Goal: Task Accomplishment & Management: Use online tool/utility

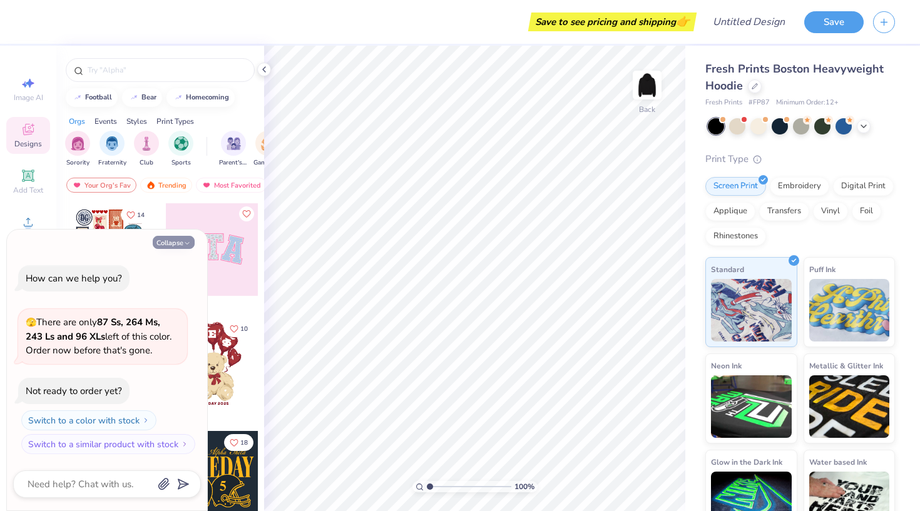
click at [181, 242] on button "Collapse" at bounding box center [174, 242] width 42 height 13
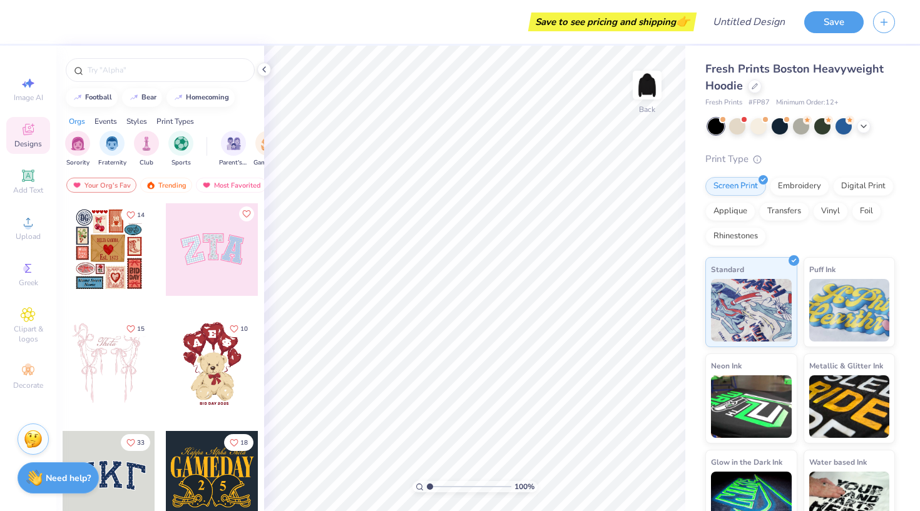
type textarea "x"
click at [30, 315] on icon at bounding box center [28, 315] width 6 height 6
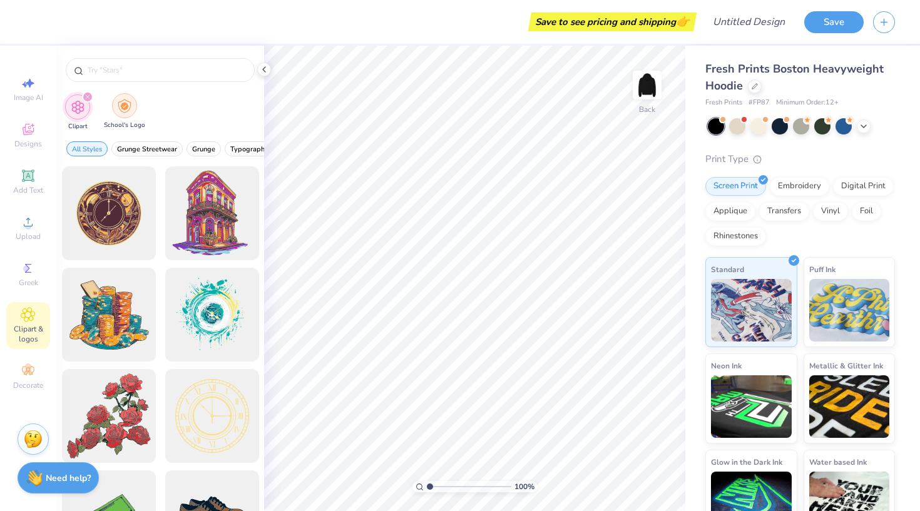
click at [118, 112] on img "filter for School's Logo" at bounding box center [125, 106] width 14 height 14
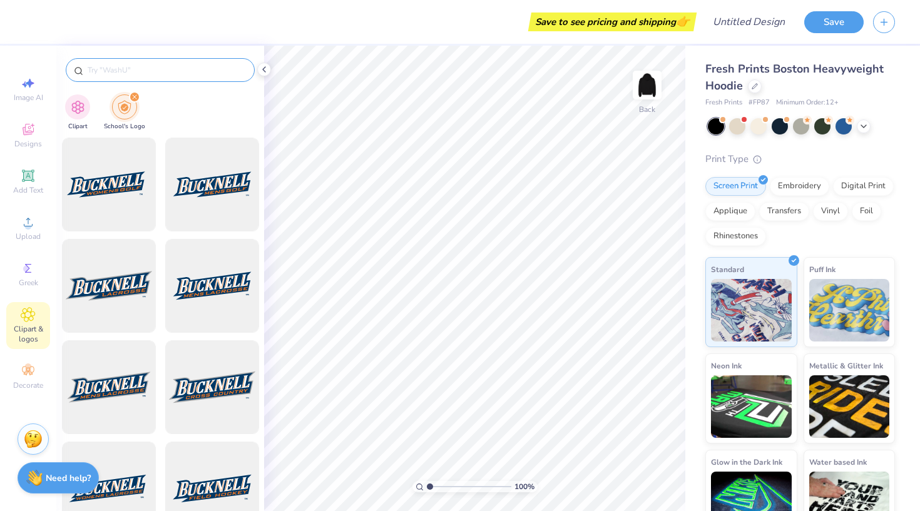
click at [125, 69] on input "text" at bounding box center [166, 70] width 160 height 13
type input "u of u"
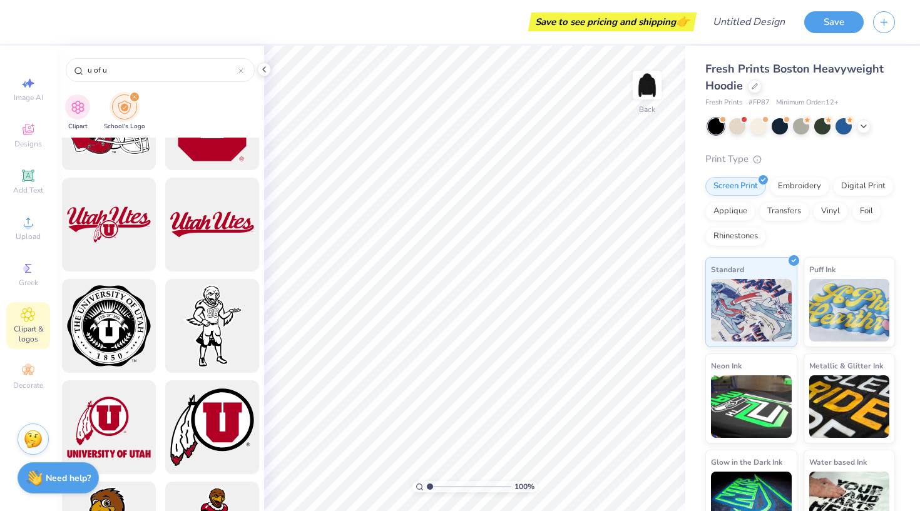
scroll to position [746, 0]
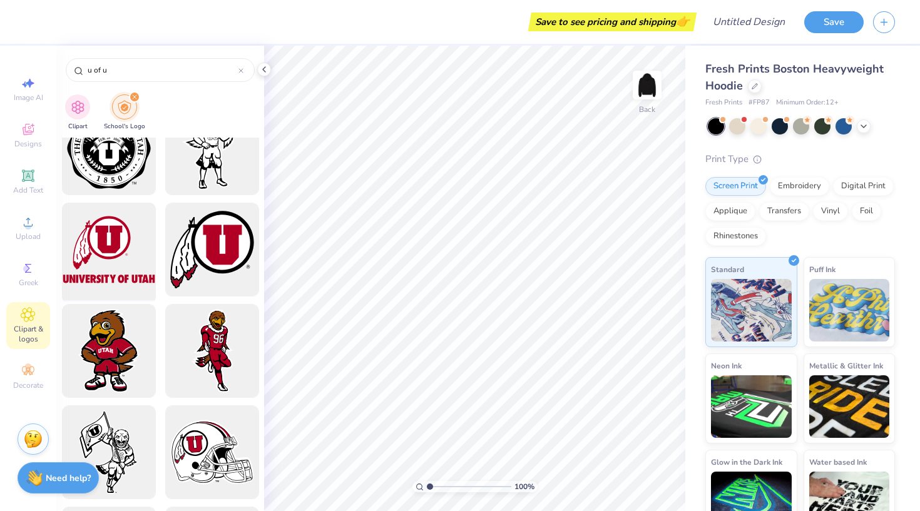
click at [131, 263] on div at bounding box center [108, 249] width 103 height 103
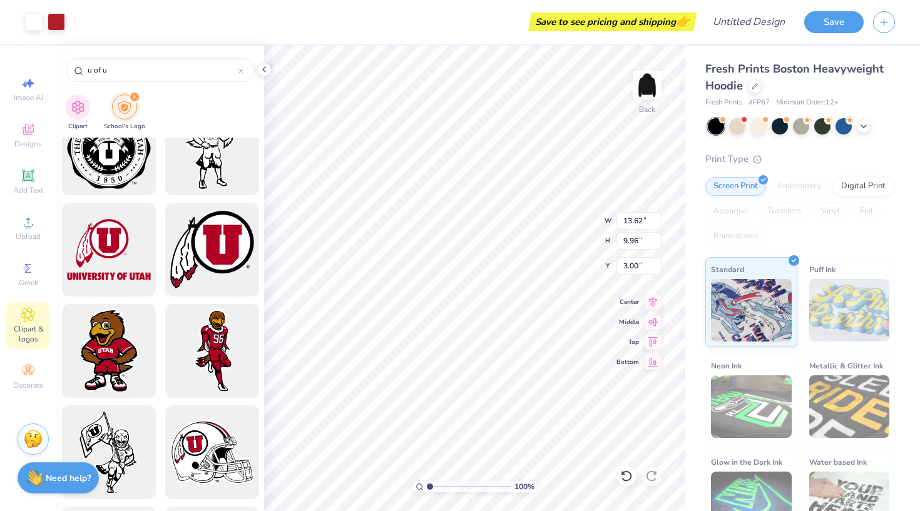
type input "7.05"
type input "5.15"
type input "7.81"
type input "3.00"
click at [28, 138] on div "Designs" at bounding box center [28, 135] width 44 height 37
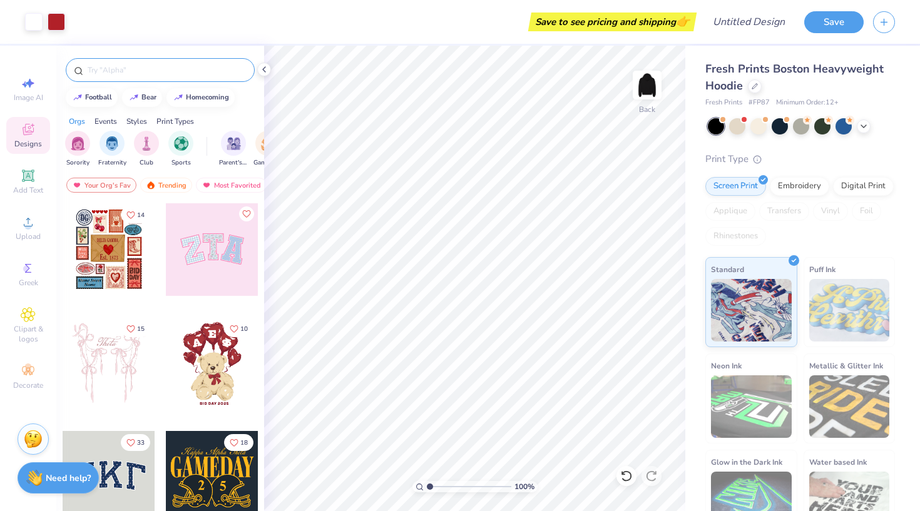
click at [140, 73] on input "text" at bounding box center [166, 70] width 160 height 13
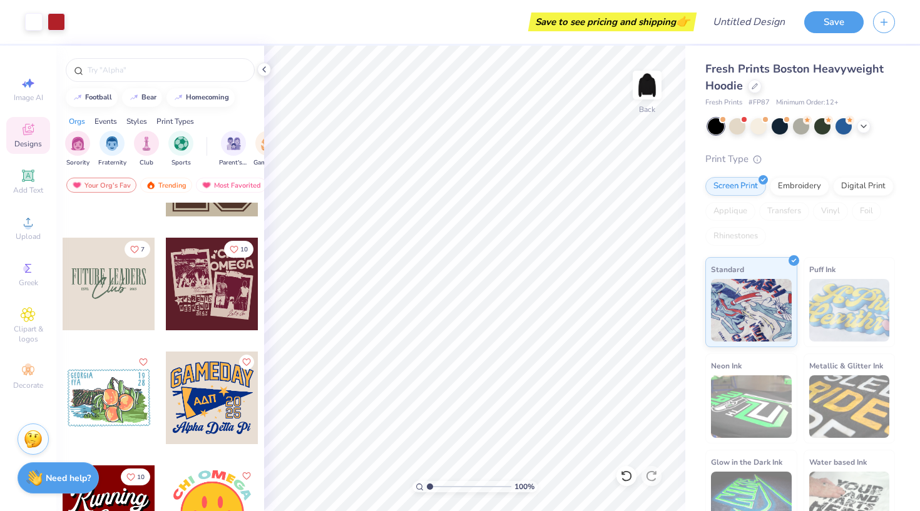
scroll to position [2246, 0]
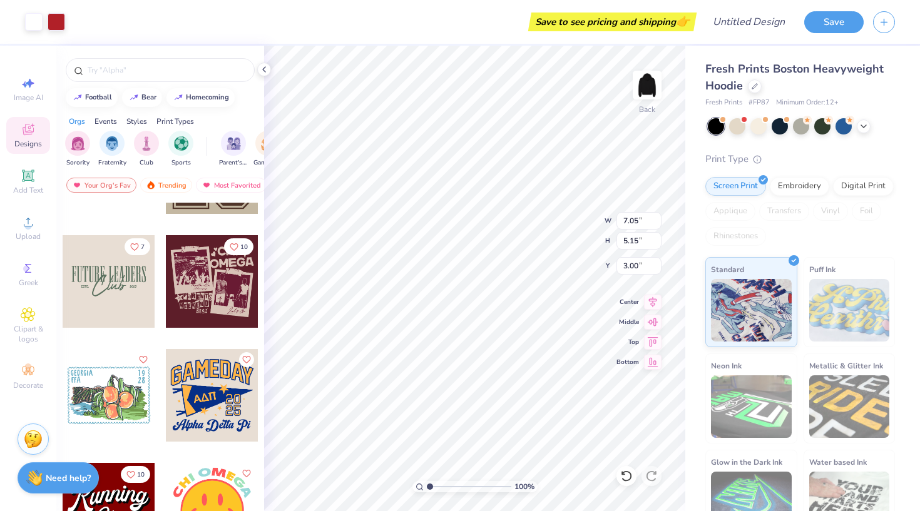
type input "6.75"
click at [91, 285] on div at bounding box center [109, 281] width 93 height 93
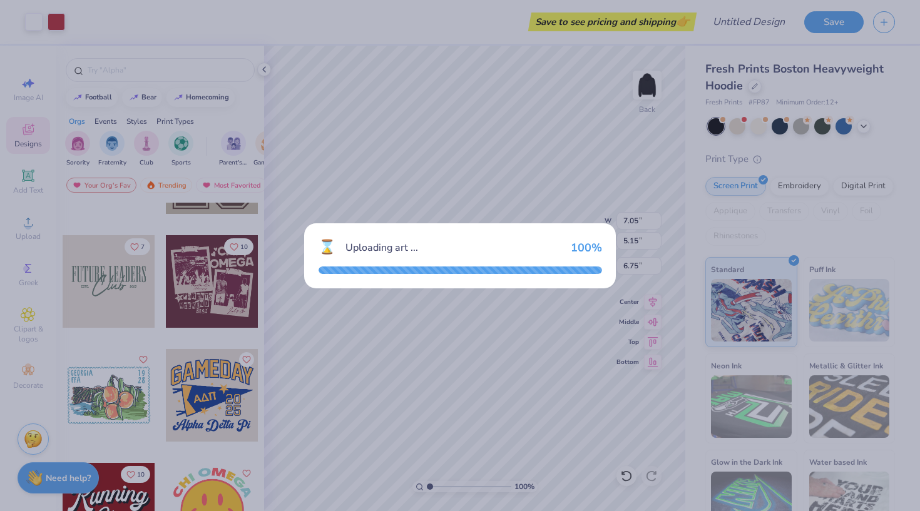
click at [511, 363] on div "⌛ Uploading art ... 100 %" at bounding box center [460, 255] width 920 height 511
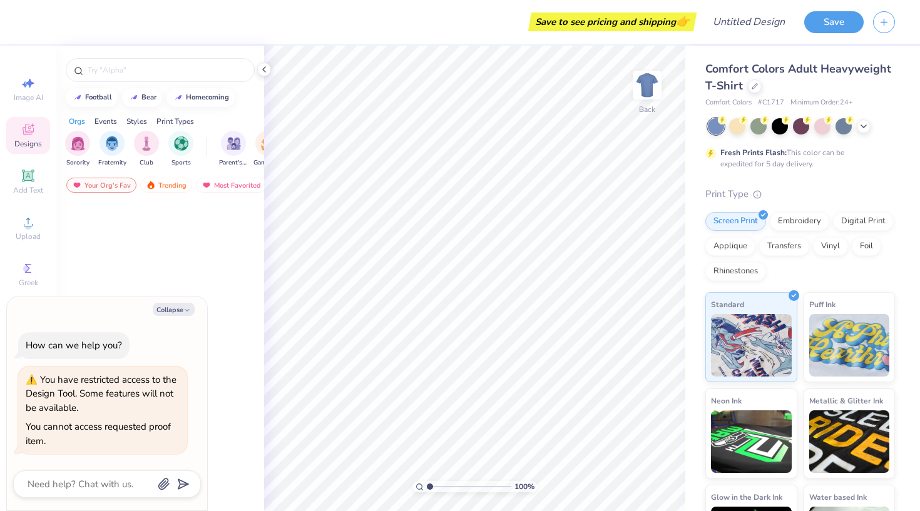
type textarea "x"
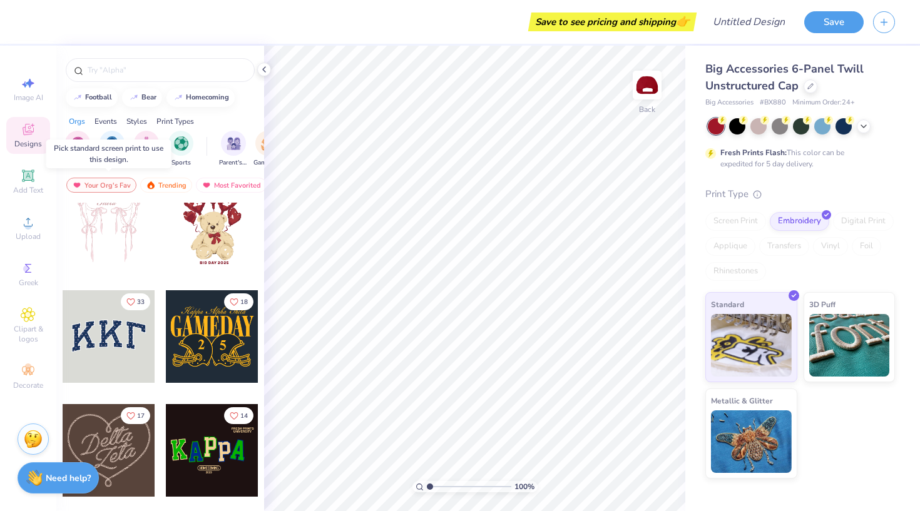
scroll to position [146, 0]
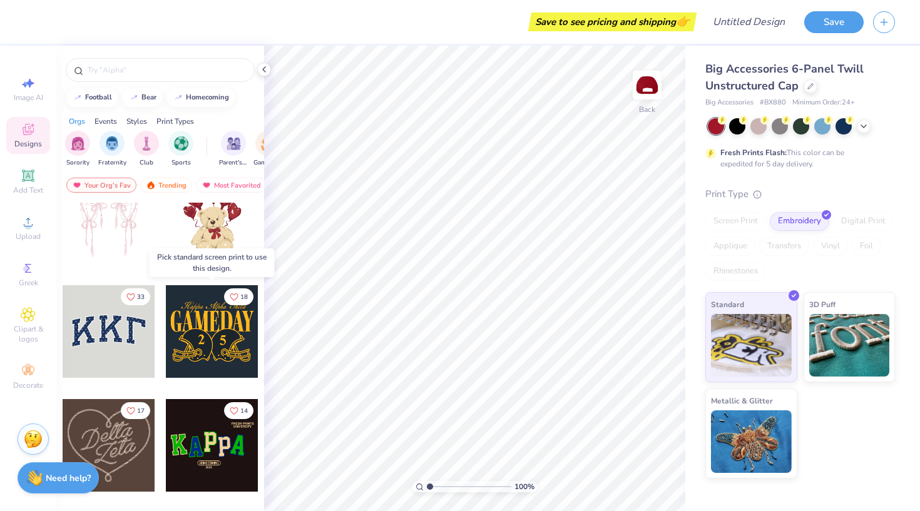
click at [198, 335] on div at bounding box center [212, 331] width 93 height 93
click at [201, 337] on div at bounding box center [212, 331] width 93 height 93
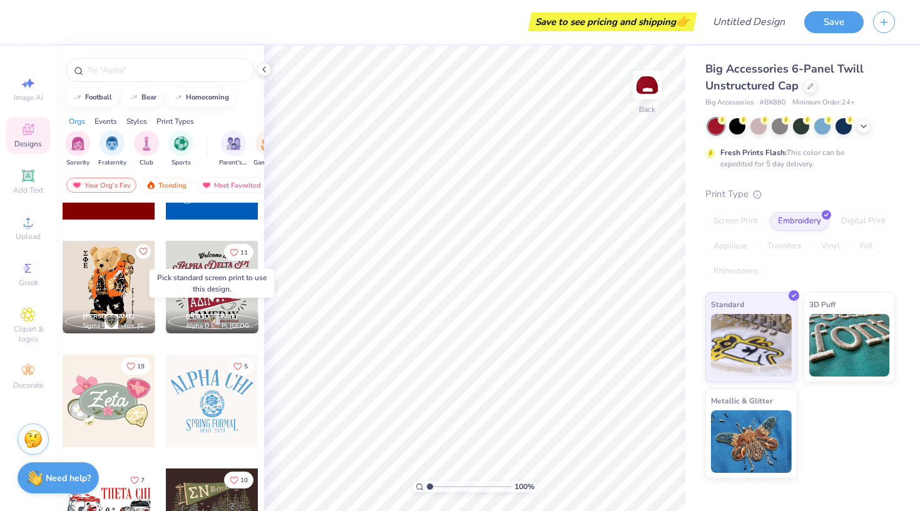
scroll to position [654, 0]
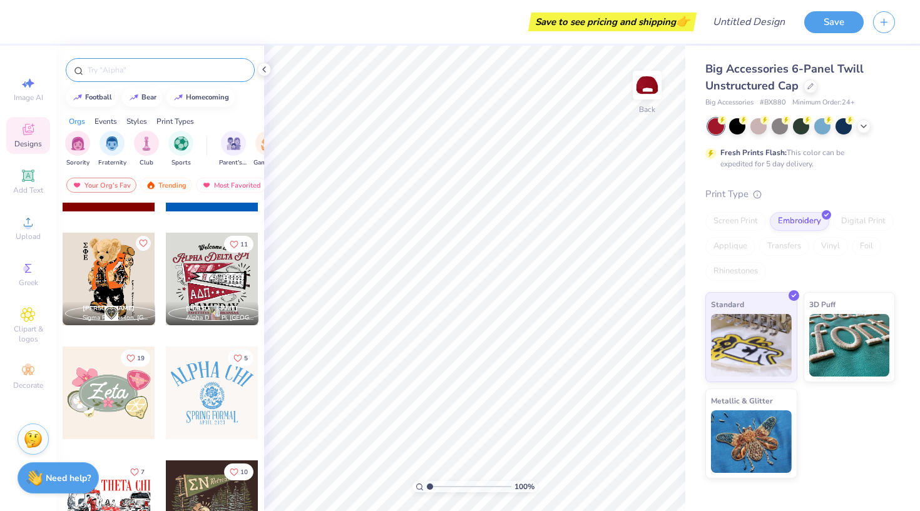
click at [168, 71] on input "text" at bounding box center [166, 70] width 160 height 13
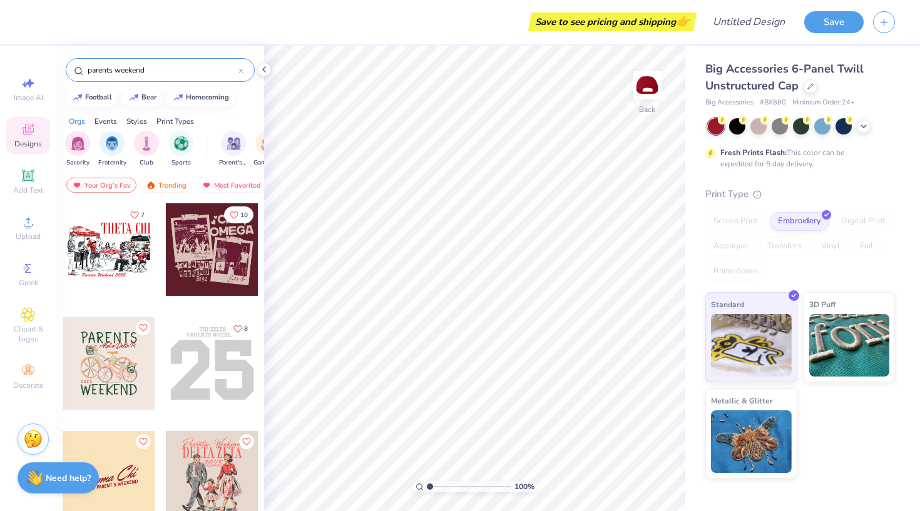
type input "parents weekend"
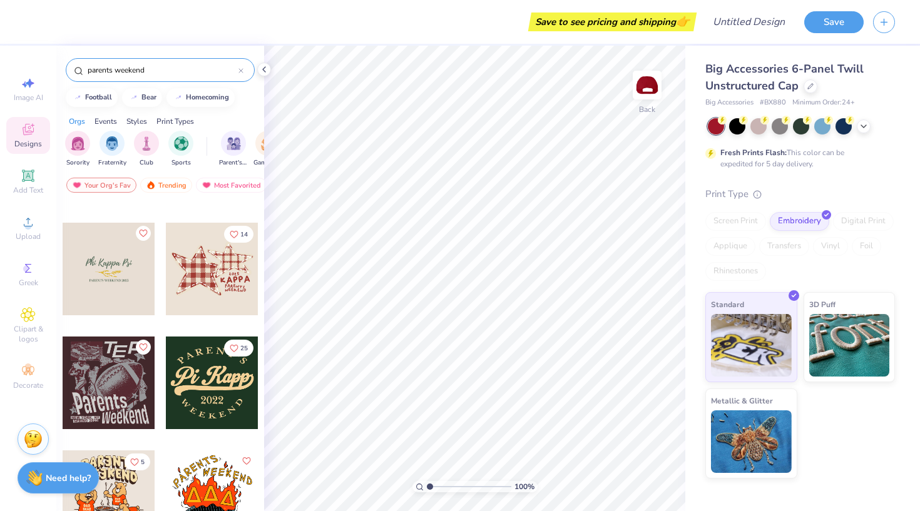
scroll to position [614, 0]
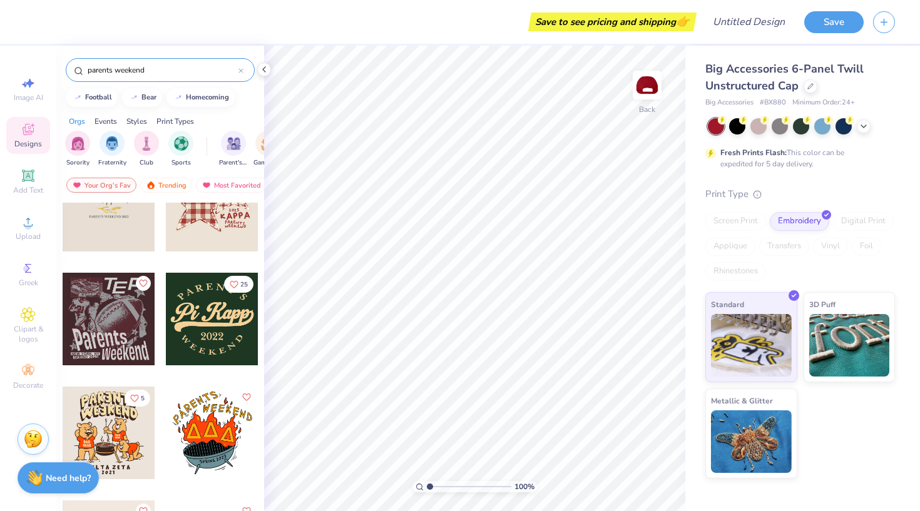
click at [211, 323] on div at bounding box center [212, 319] width 93 height 93
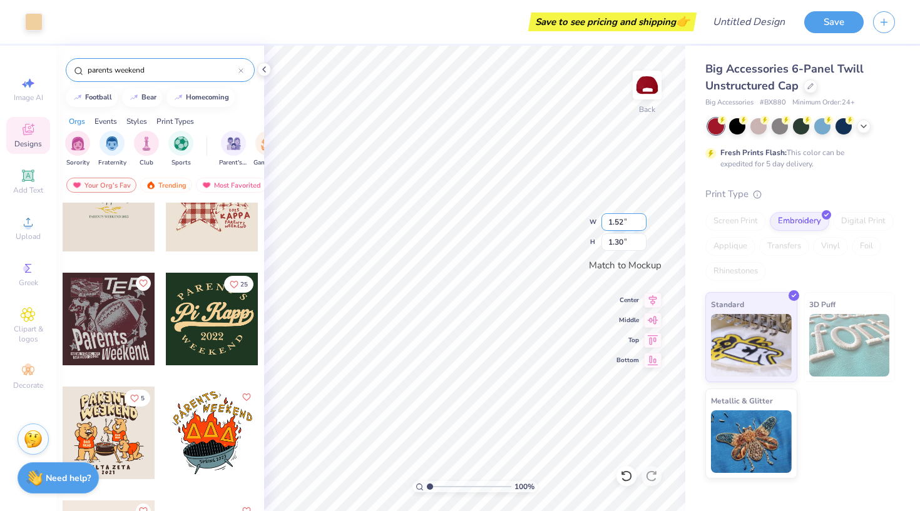
type input "1.97"
type input "1.69"
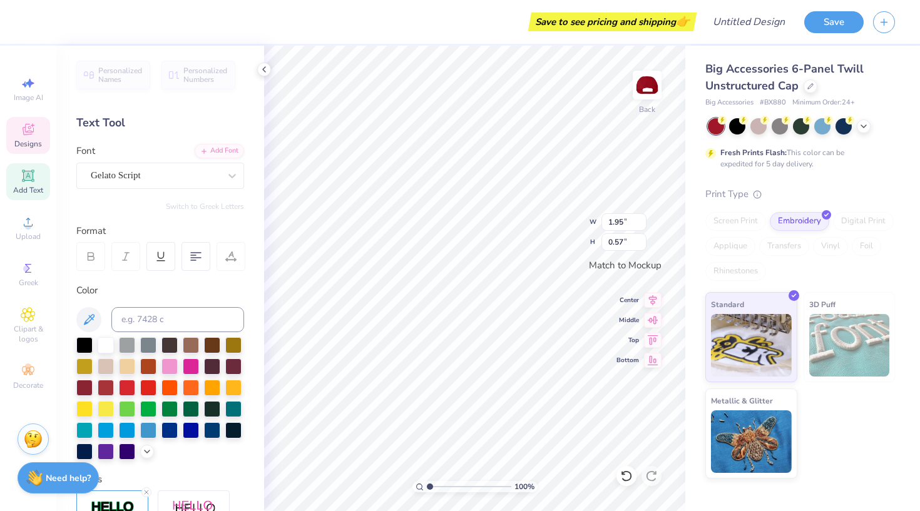
scroll to position [0, 0]
type textarea "P"
type textarea "Alpha Phi"
type textarea "2025"
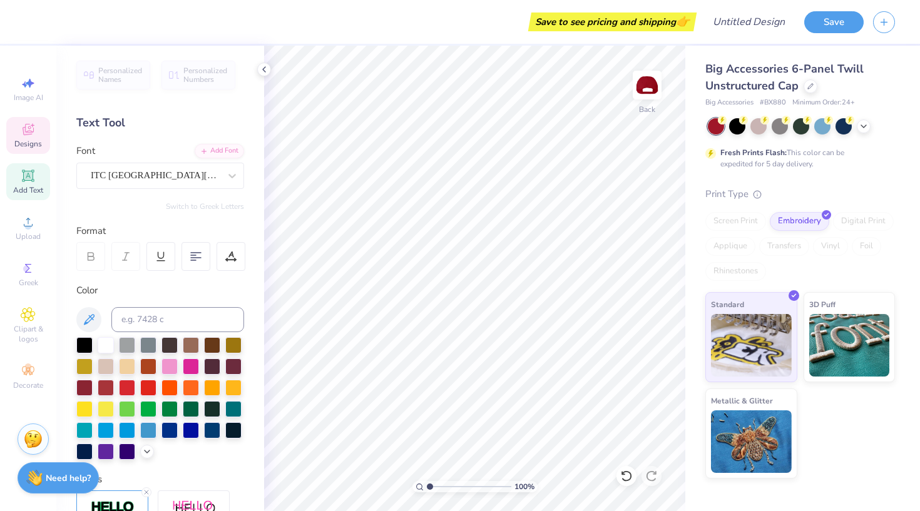
click at [36, 137] on div "Designs" at bounding box center [28, 135] width 44 height 37
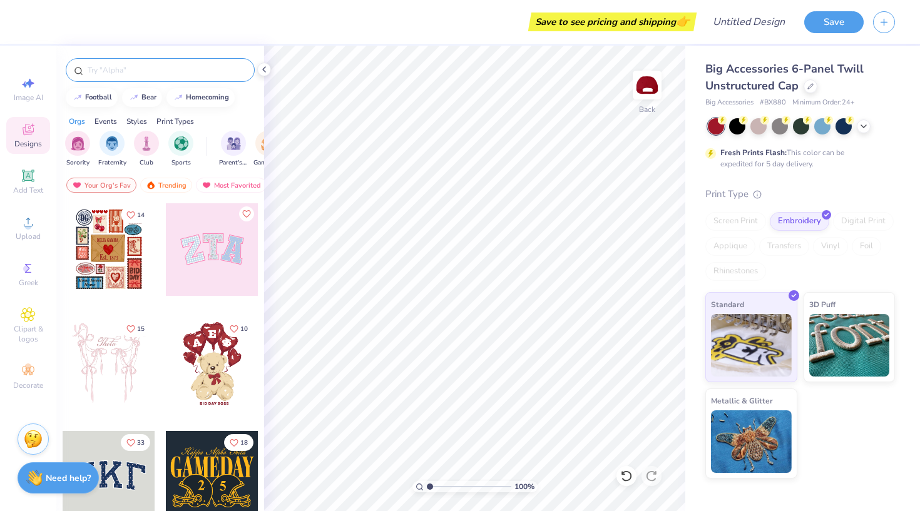
click at [137, 68] on input "text" at bounding box center [166, 70] width 160 height 13
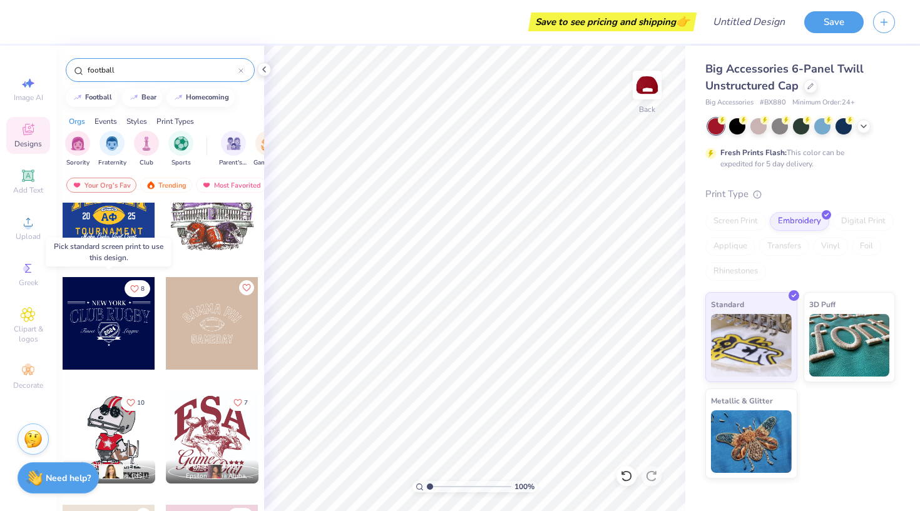
scroll to position [156, 0]
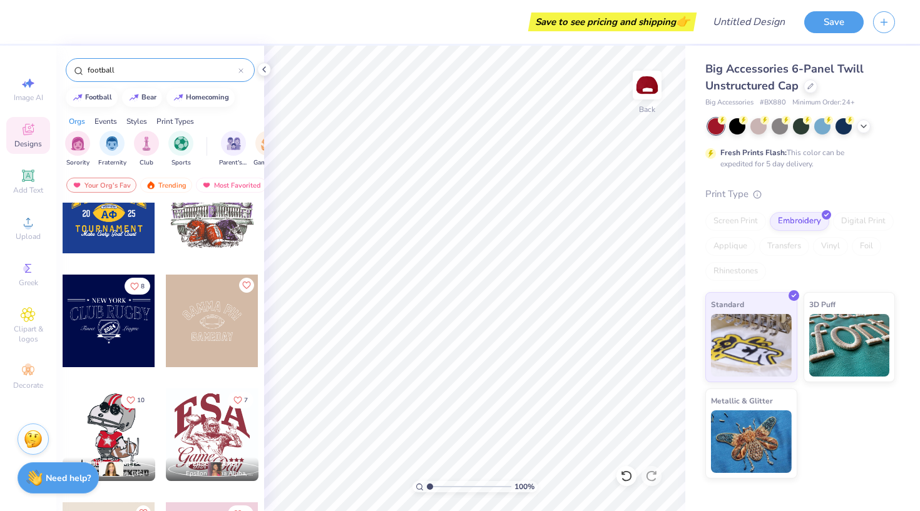
type input "football"
click at [113, 333] on div at bounding box center [109, 321] width 93 height 93
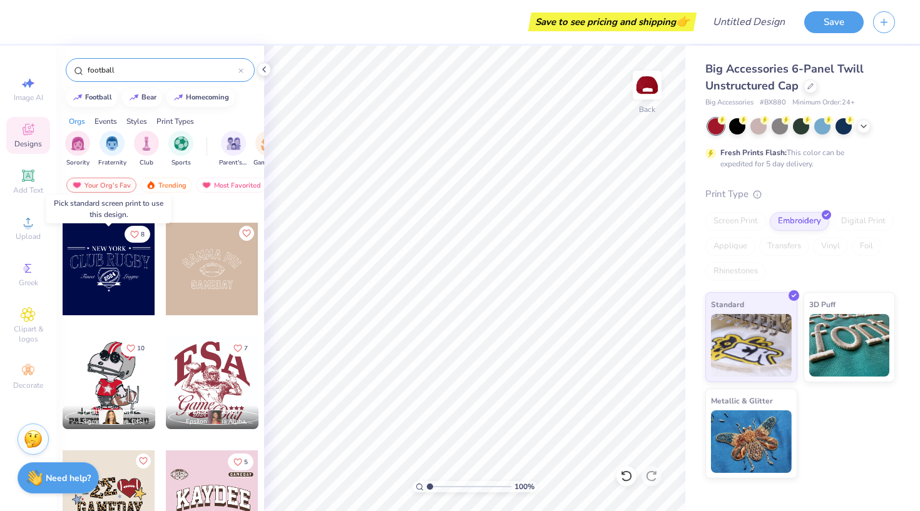
scroll to position [211, 0]
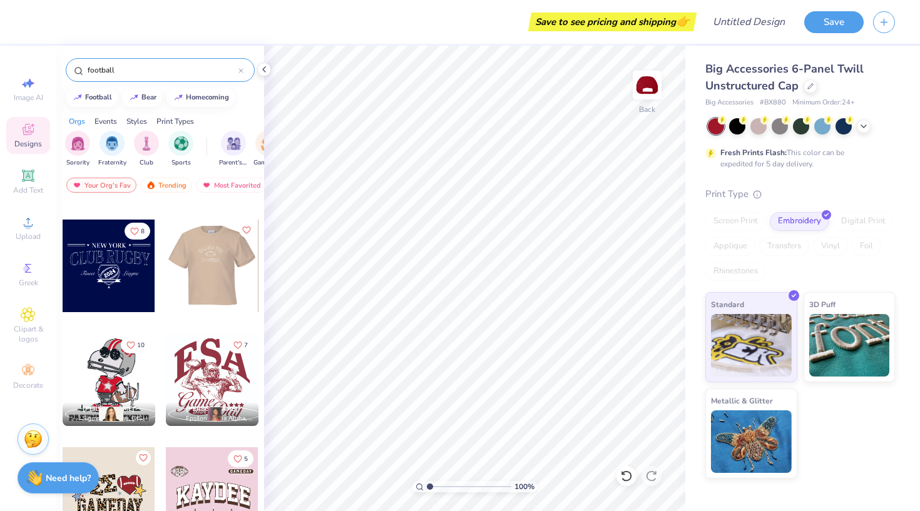
click at [166, 268] on div at bounding box center [119, 266] width 93 height 93
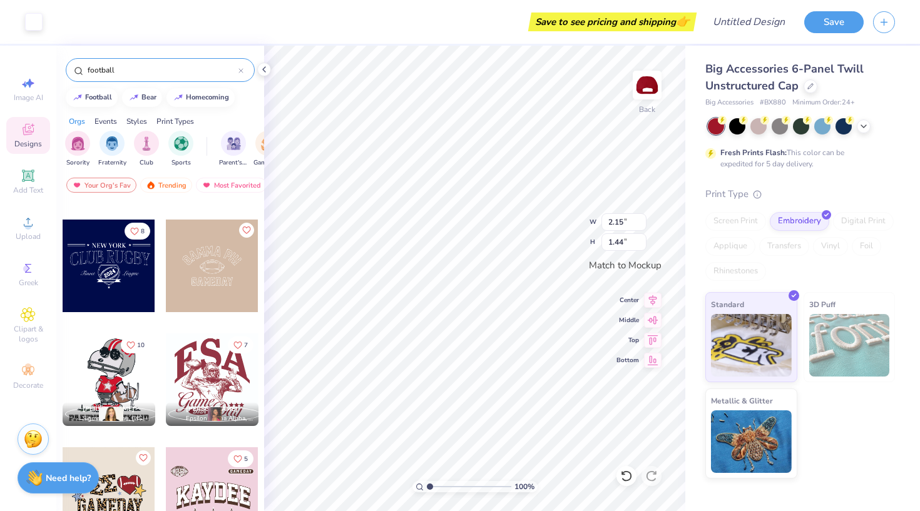
type input "2.93"
type input "1.97"
type input "3.71"
type input "2.49"
type input "3.71"
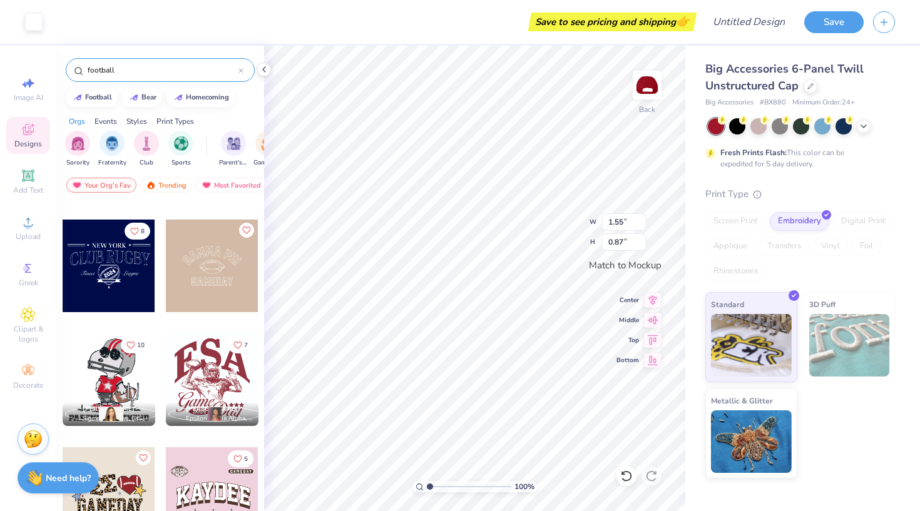
type input "1.23"
click at [557, 218] on div "100 % Back W 3.71 3.71 " H 1.23 1.23 " Match to Mockup Center Middle Top Bottom" at bounding box center [474, 278] width 421 height 465
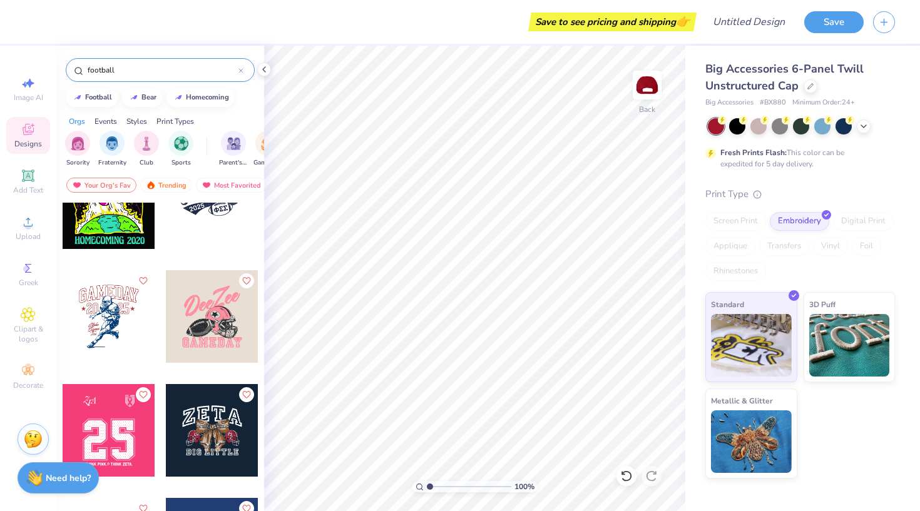
scroll to position [2327, 0]
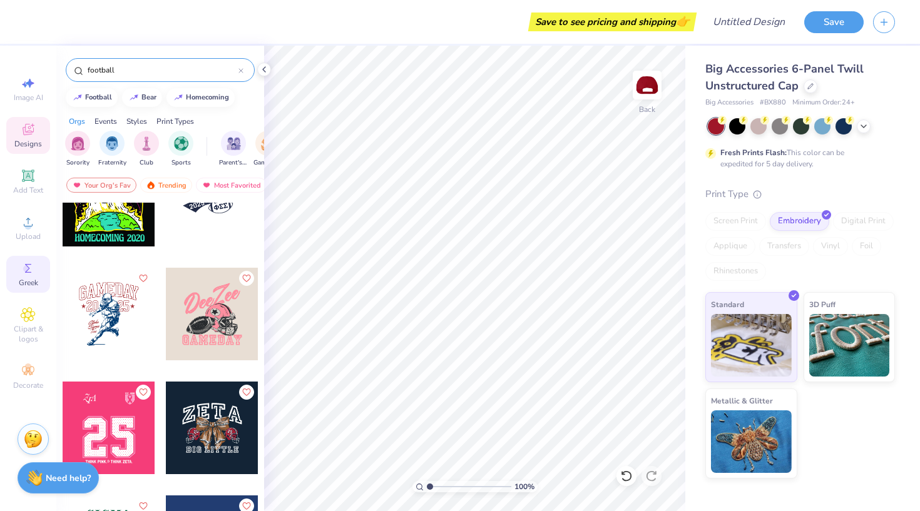
click at [31, 266] on icon at bounding box center [28, 268] width 15 height 15
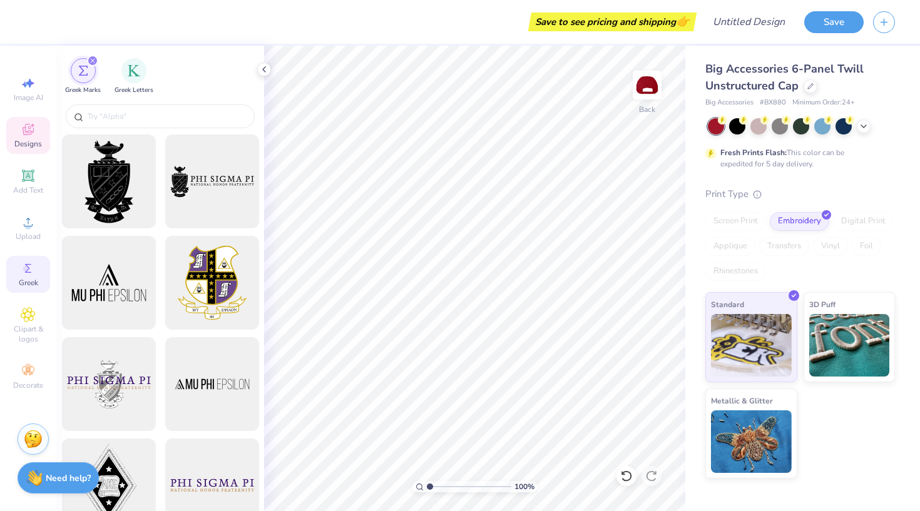
click at [30, 133] on icon at bounding box center [28, 131] width 10 height 8
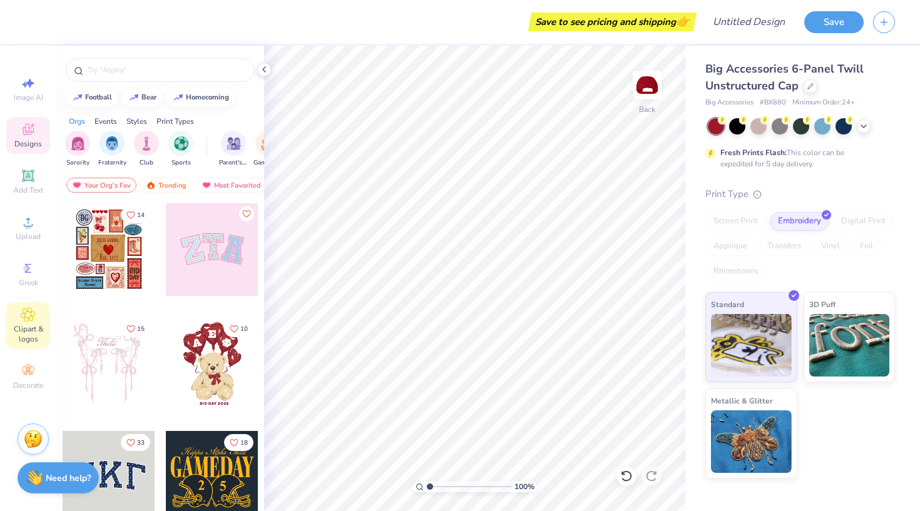
click at [30, 324] on span "Clipart & logos" at bounding box center [28, 334] width 44 height 20
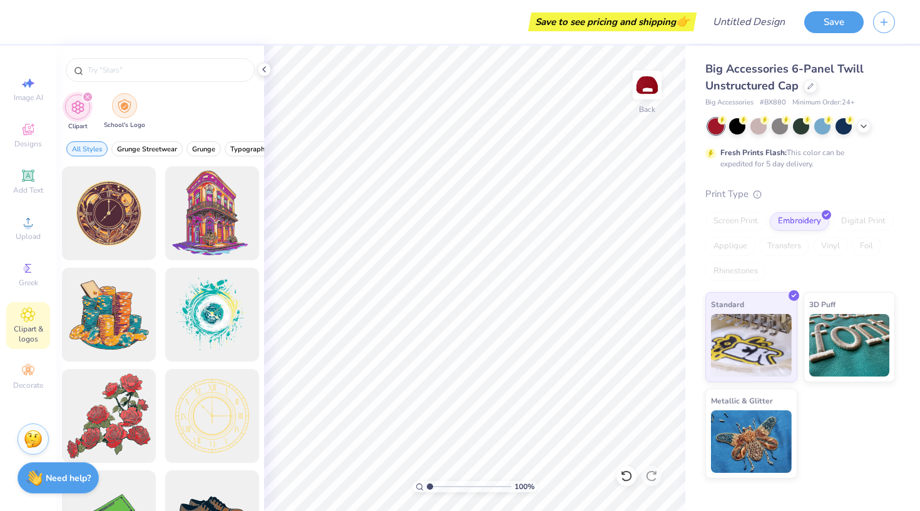
click at [119, 118] on div "School's Logo" at bounding box center [124, 111] width 41 height 37
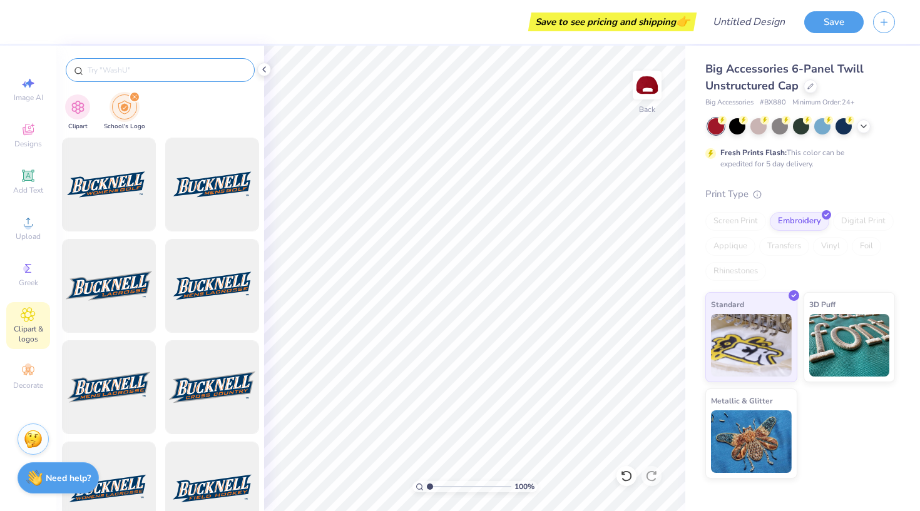
click at [141, 74] on input "text" at bounding box center [166, 70] width 160 height 13
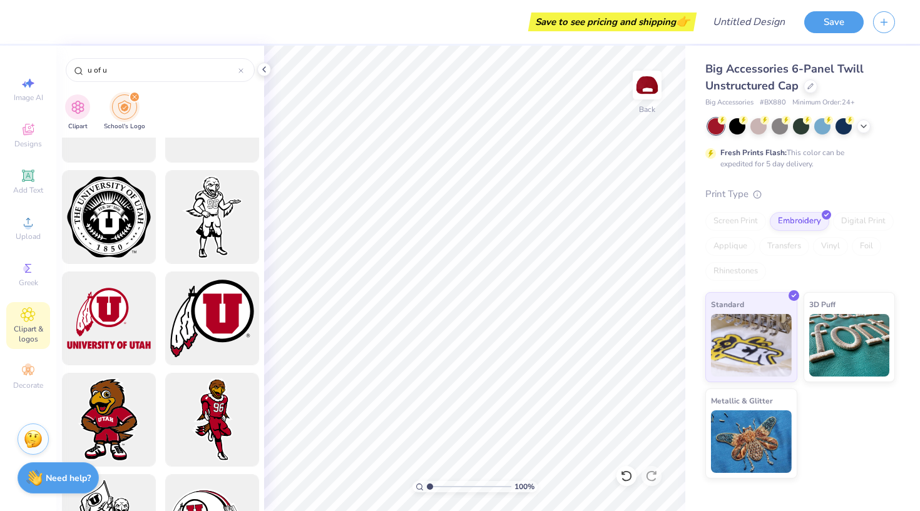
scroll to position [676, 0]
type input "u of u"
click at [215, 327] on div at bounding box center [211, 319] width 103 height 103
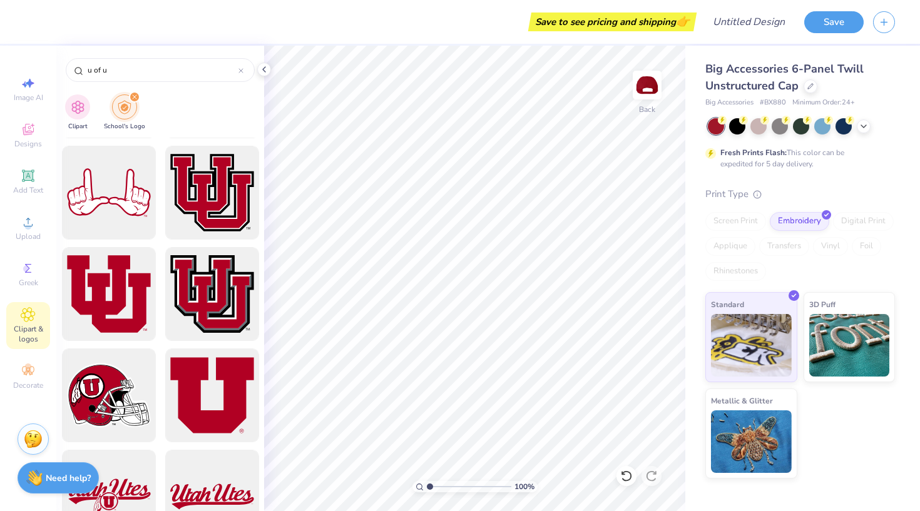
scroll to position [295, 0]
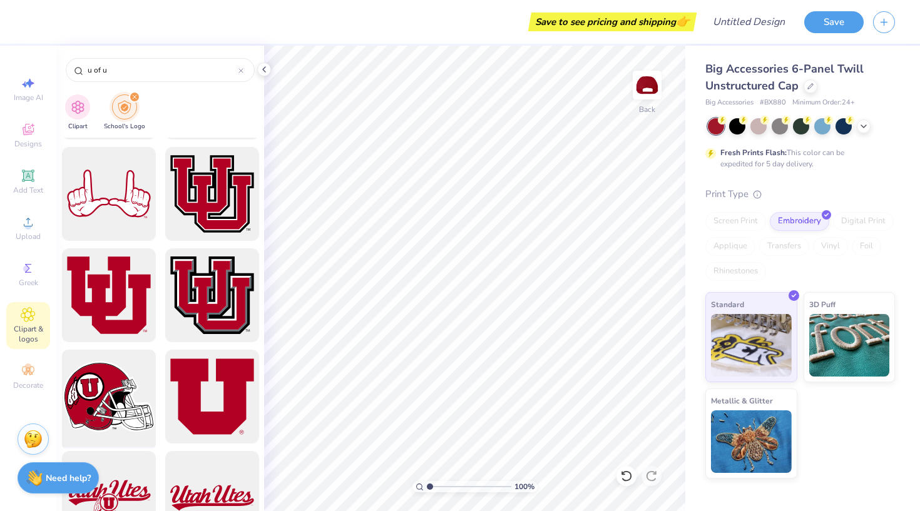
click at [123, 409] on div at bounding box center [108, 396] width 103 height 103
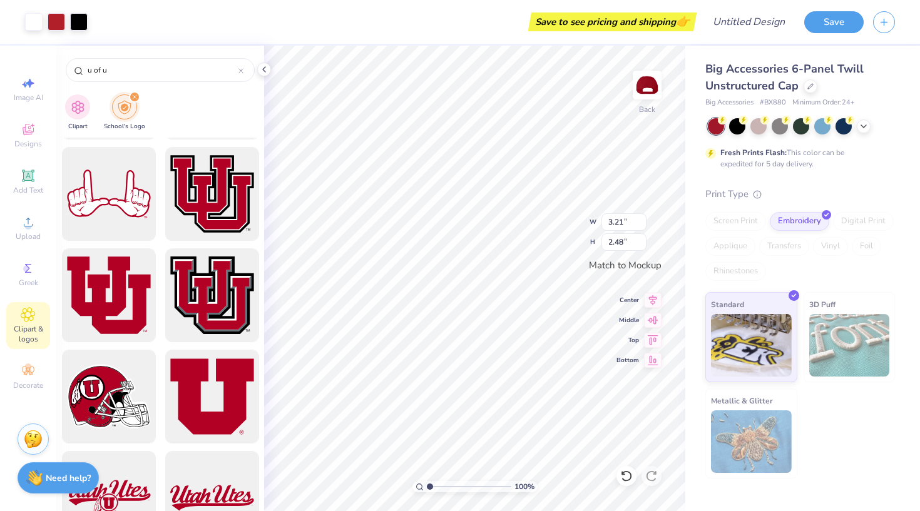
type input "2.15"
type input "1.66"
type input "1.26"
type input "0.97"
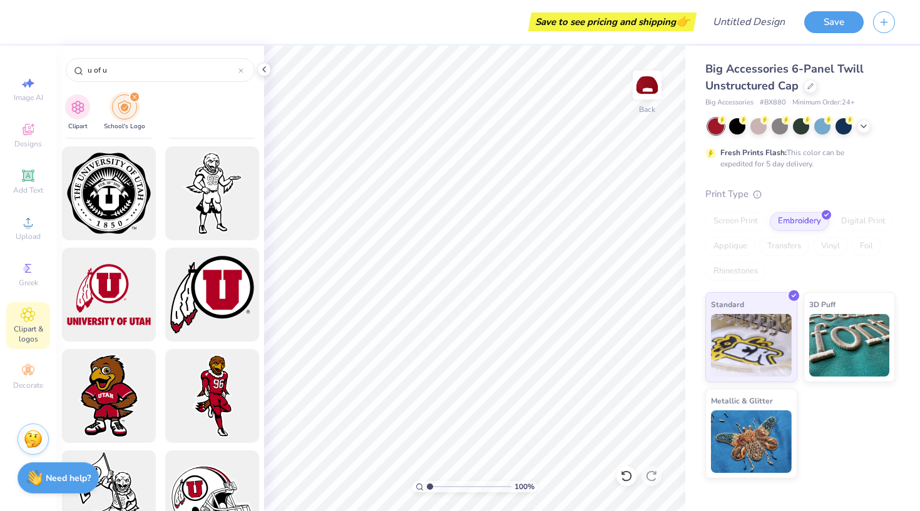
scroll to position [641, 0]
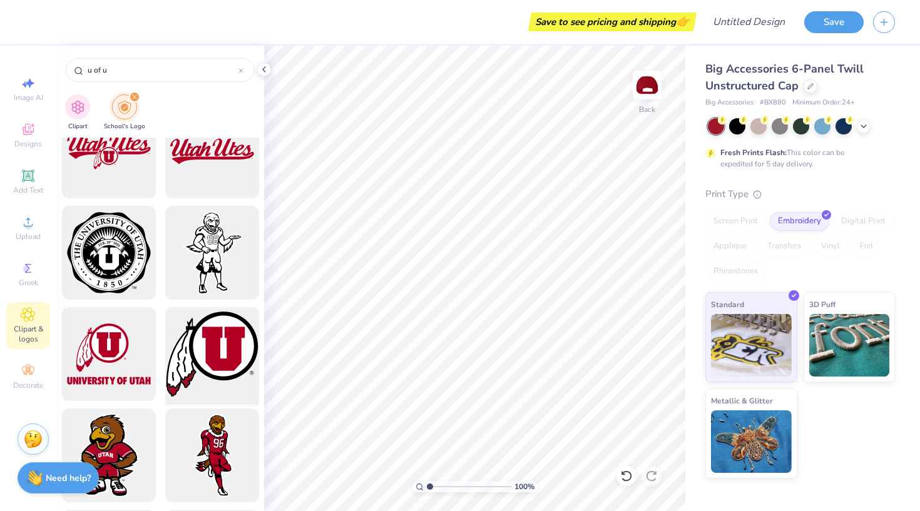
click at [218, 372] on div at bounding box center [211, 354] width 103 height 103
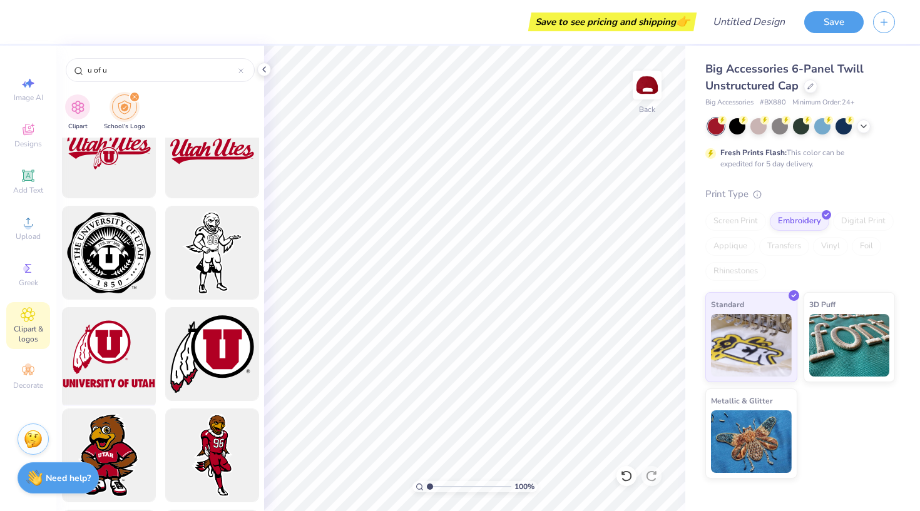
click at [86, 352] on div at bounding box center [108, 354] width 103 height 103
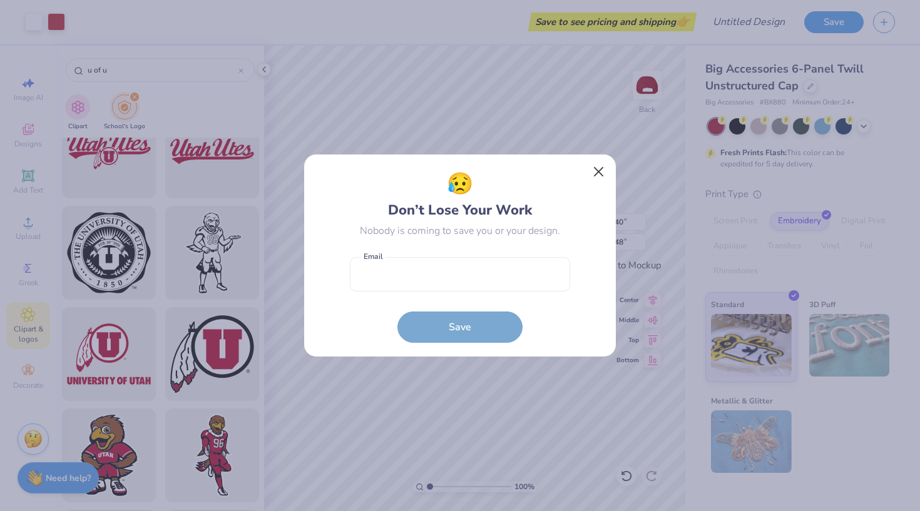
click at [596, 173] on button "Close" at bounding box center [599, 172] width 24 height 24
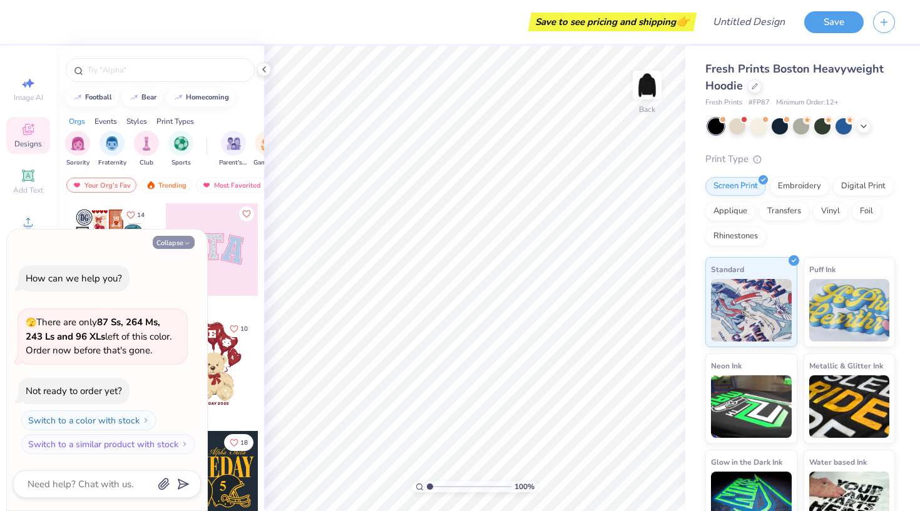
click at [180, 243] on button "Collapse" at bounding box center [174, 242] width 42 height 13
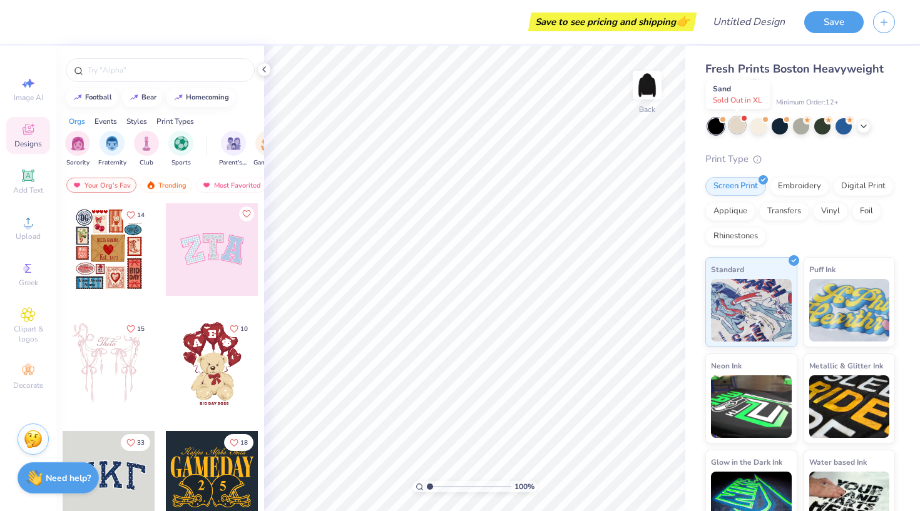
click at [734, 126] on div at bounding box center [737, 125] width 16 height 16
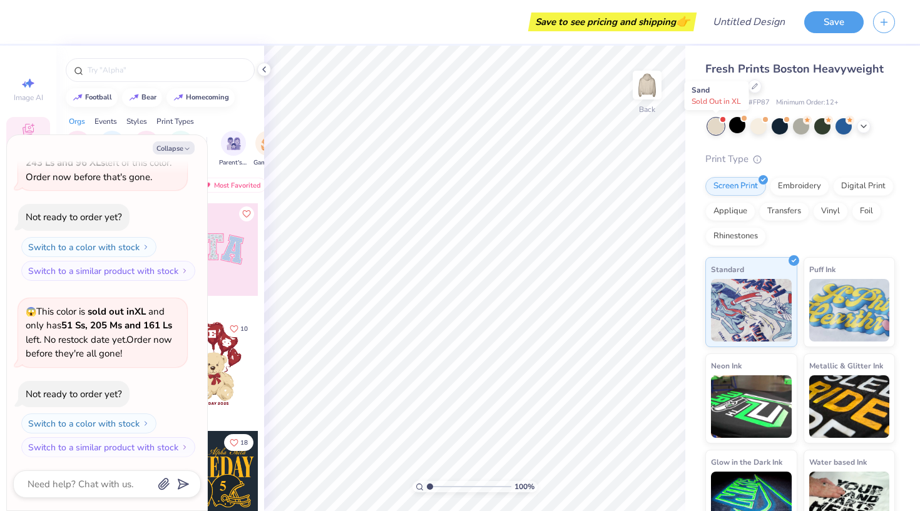
click at [718, 126] on div at bounding box center [716, 126] width 16 height 16
click at [713, 123] on div at bounding box center [716, 126] width 16 height 16
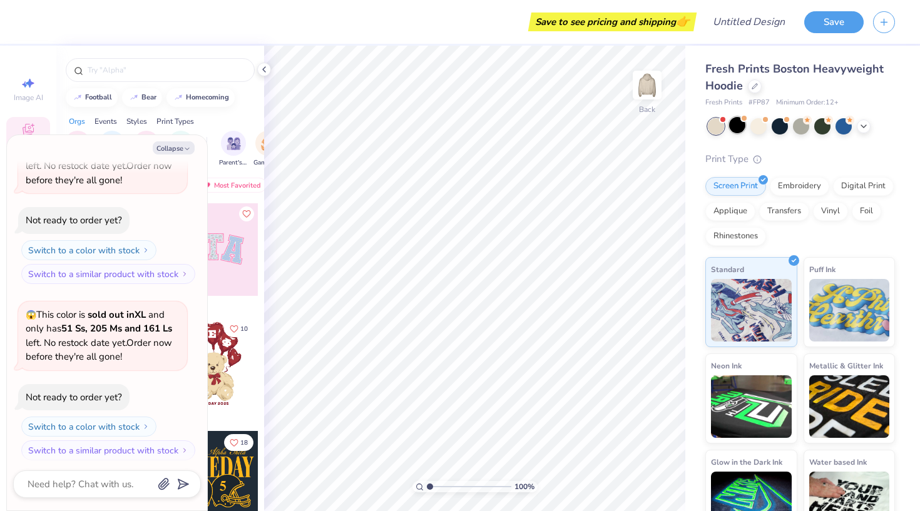
click at [737, 125] on div at bounding box center [737, 125] width 16 height 16
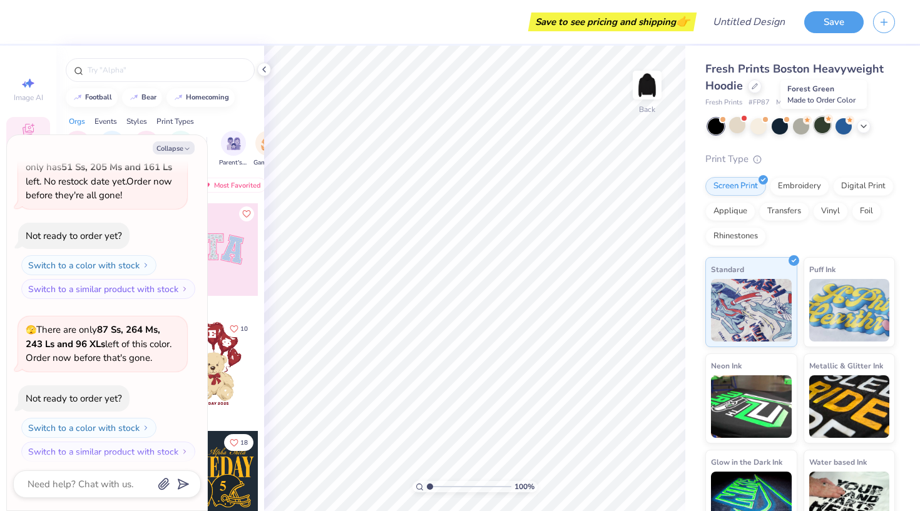
click at [822, 128] on div at bounding box center [822, 125] width 16 height 16
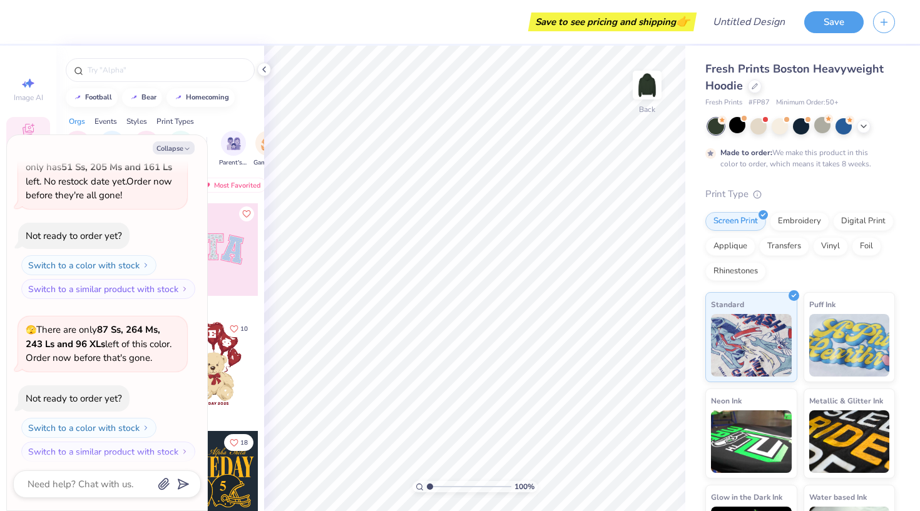
scroll to position [694, 0]
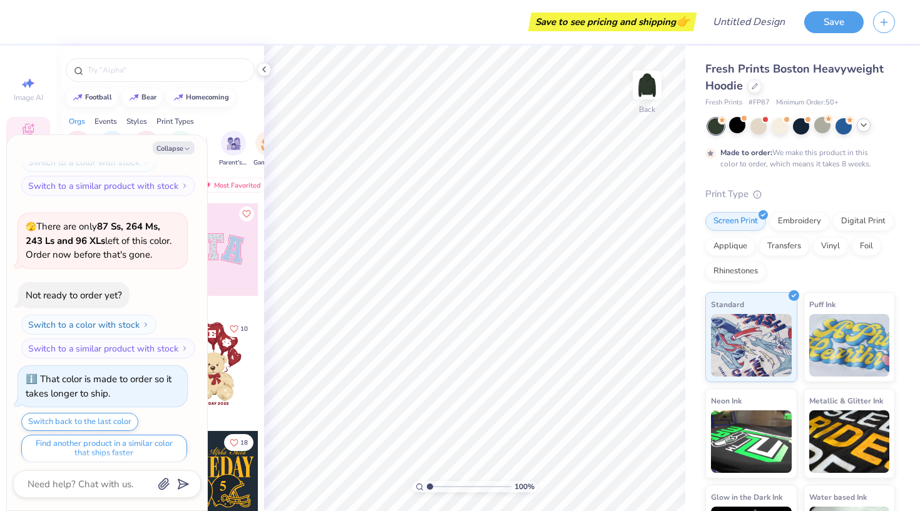
click at [862, 127] on icon at bounding box center [863, 125] width 10 height 10
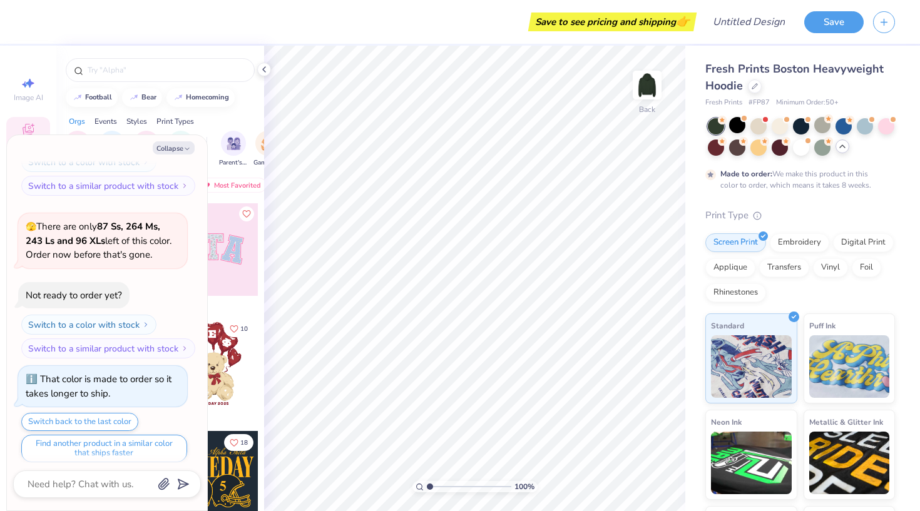
type textarea "x"
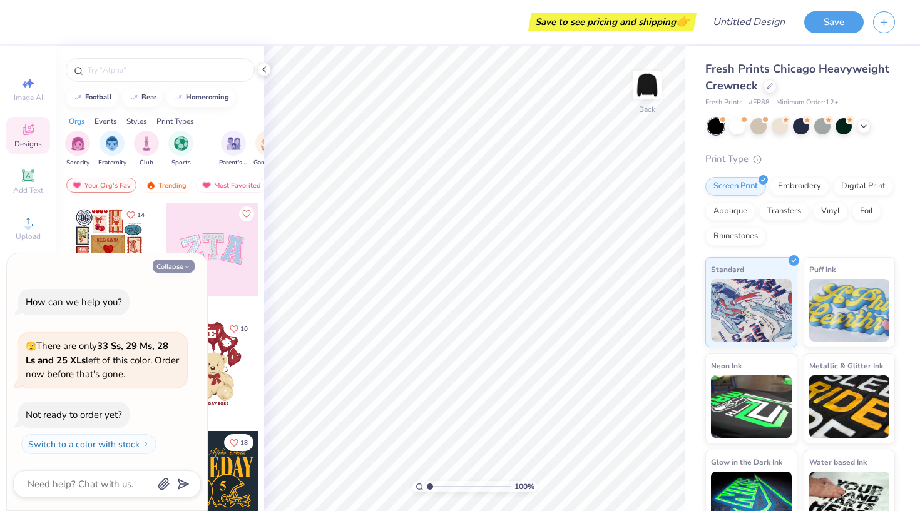
click at [178, 266] on button "Collapse" at bounding box center [174, 266] width 42 height 13
type textarea "x"
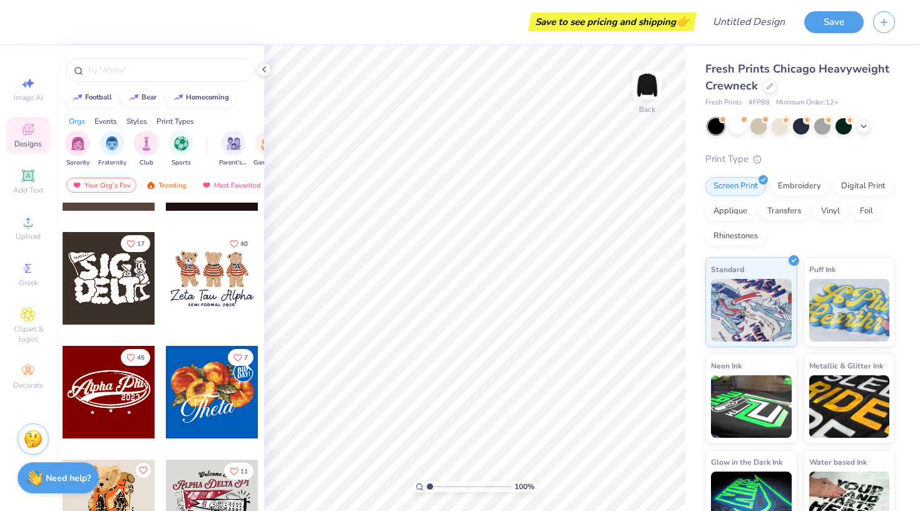
scroll to position [591, 0]
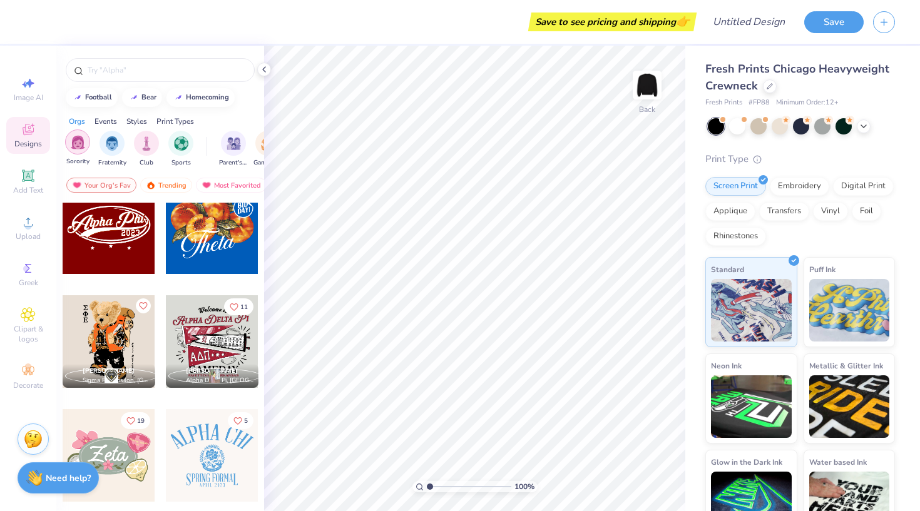
click at [78, 148] on img "filter for Sorority" at bounding box center [78, 142] width 14 height 14
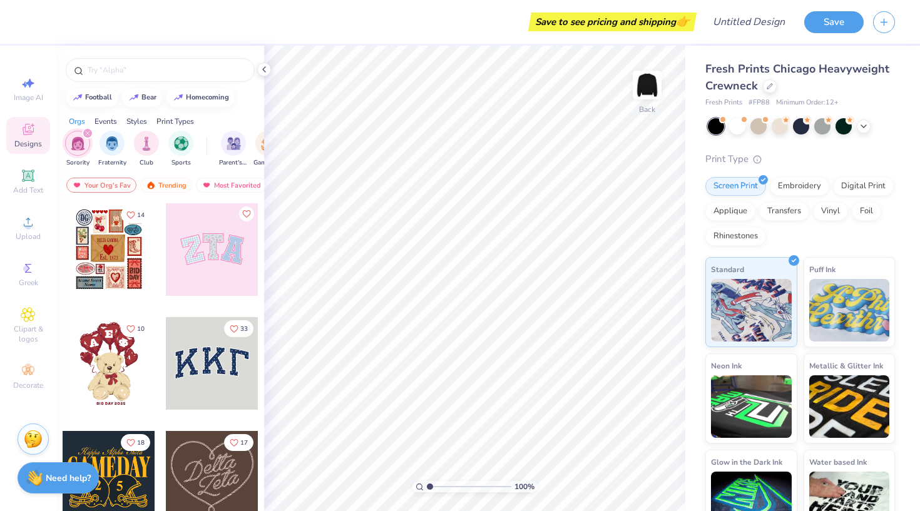
click at [86, 133] on icon "filter for Sorority" at bounding box center [88, 133] width 4 height 4
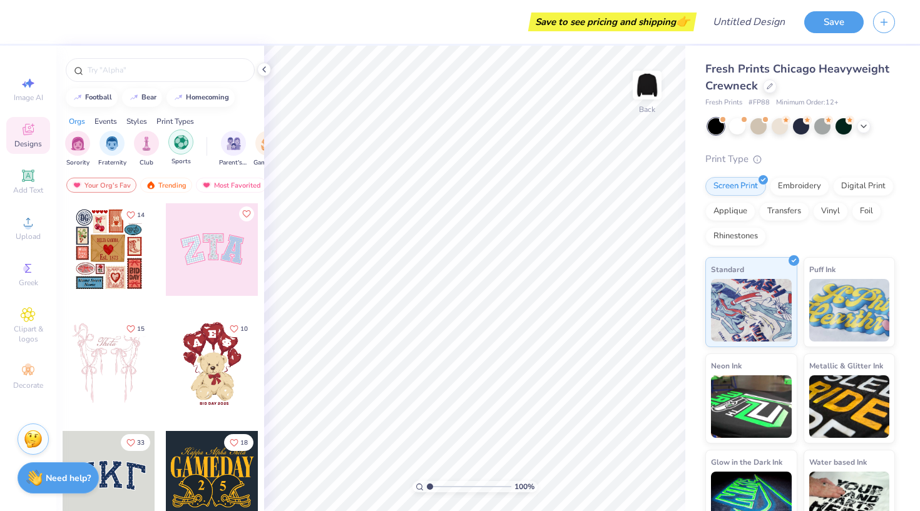
click at [174, 142] on img "filter for Sports" at bounding box center [181, 142] width 14 height 14
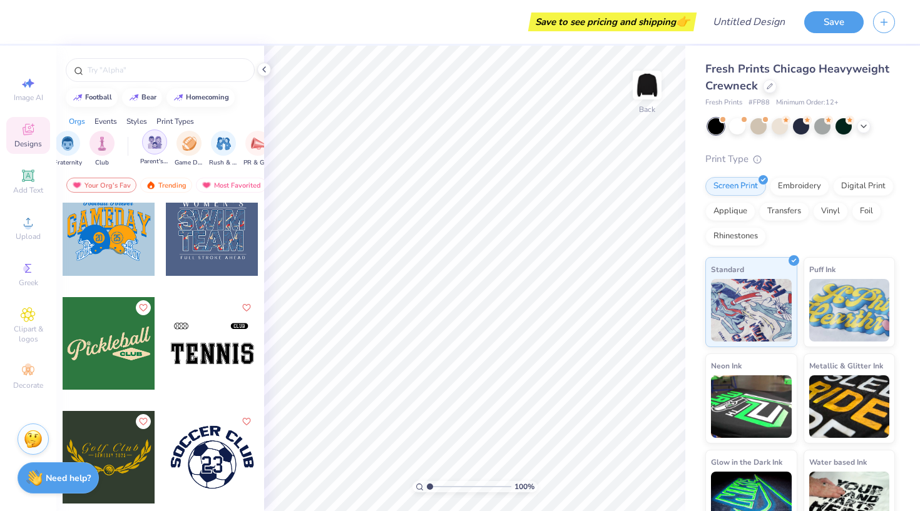
scroll to position [0, 84]
click at [156, 149] on img "filter for Parent's Weekend" at bounding box center [149, 142] width 14 height 14
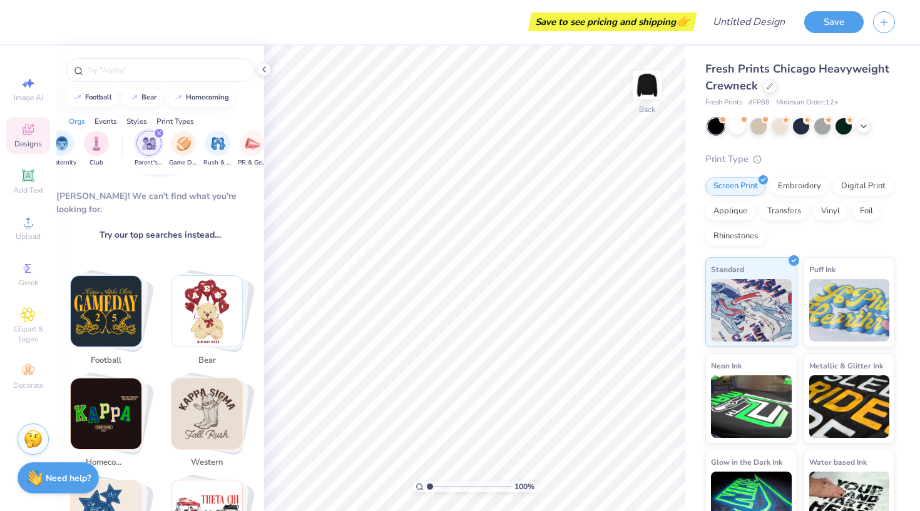
scroll to position [135, 0]
click at [183, 152] on div "filter for Game Day" at bounding box center [183, 142] width 25 height 25
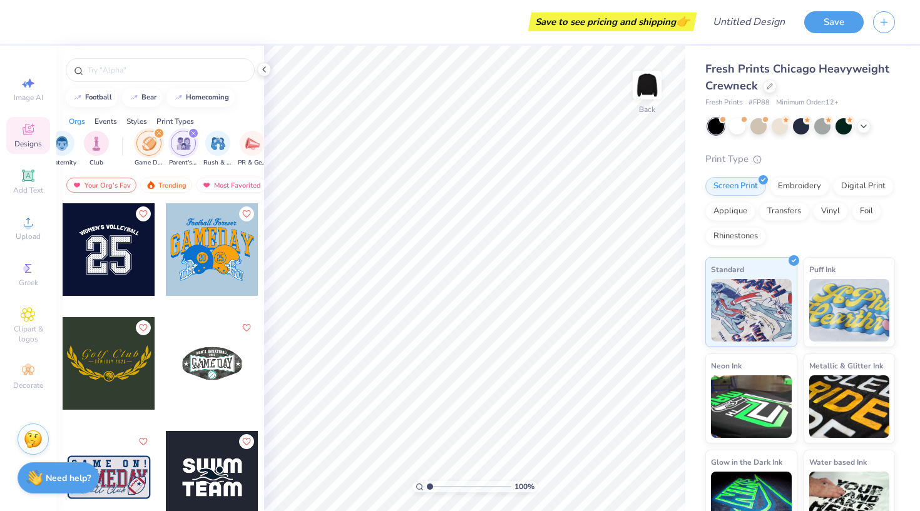
click at [160, 410] on div at bounding box center [160, 373] width 197 height 340
click at [193, 132] on icon "filter for Parent's Weekend" at bounding box center [193, 133] width 5 height 5
click at [160, 134] on icon "filter for Game Day" at bounding box center [158, 133] width 5 height 5
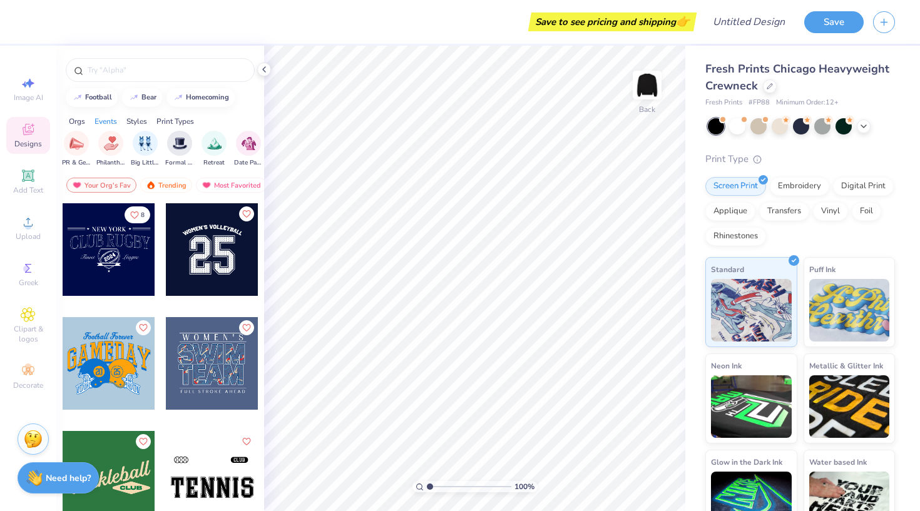
scroll to position [0, 265]
click at [76, 117] on div "Orgs" at bounding box center [77, 121] width 16 height 11
click at [86, 133] on icon "filter for Sports" at bounding box center [87, 133] width 5 height 5
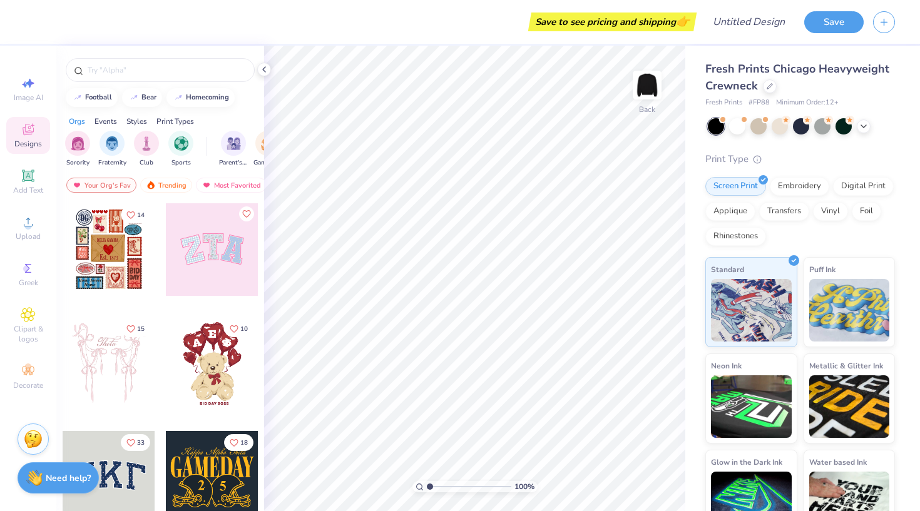
click at [136, 121] on div "Styles" at bounding box center [136, 121] width 21 height 11
click at [138, 143] on div "filter for Varsity" at bounding box center [146, 142] width 25 height 25
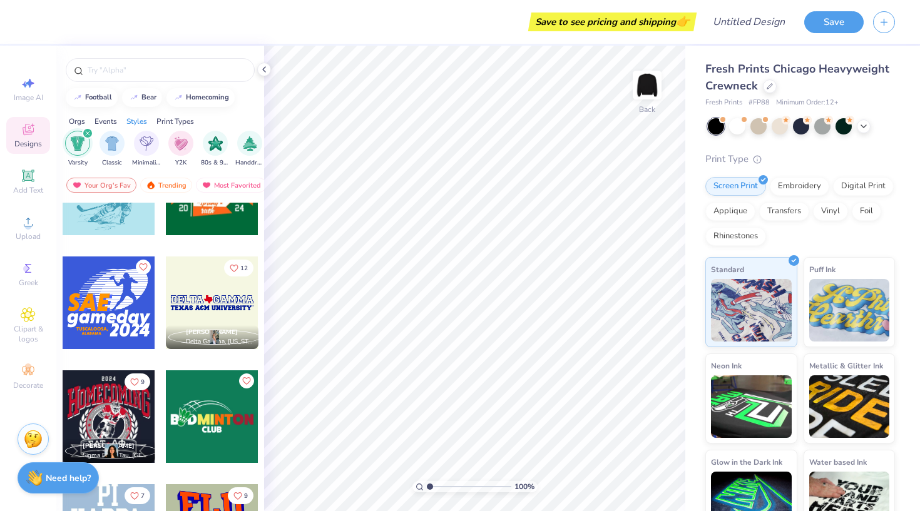
scroll to position [3154, 0]
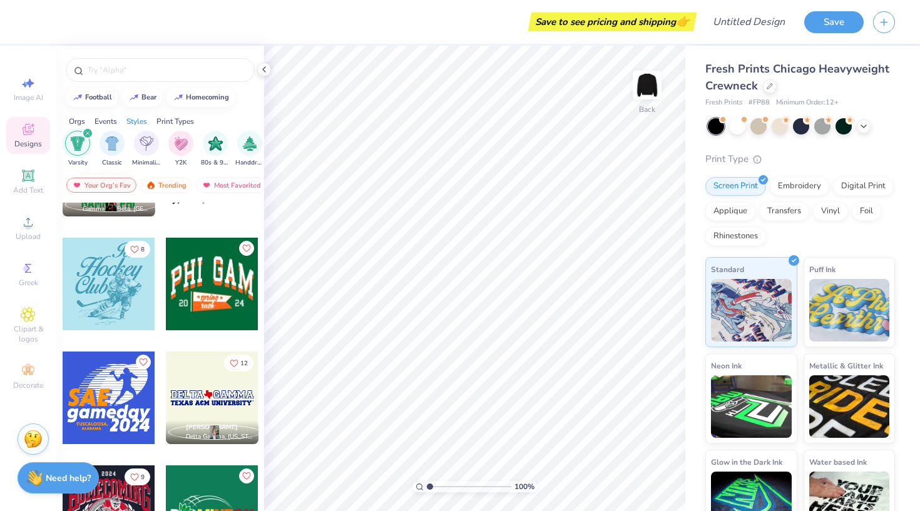
click at [195, 400] on div at bounding box center [212, 398] width 93 height 93
type input "3.70"
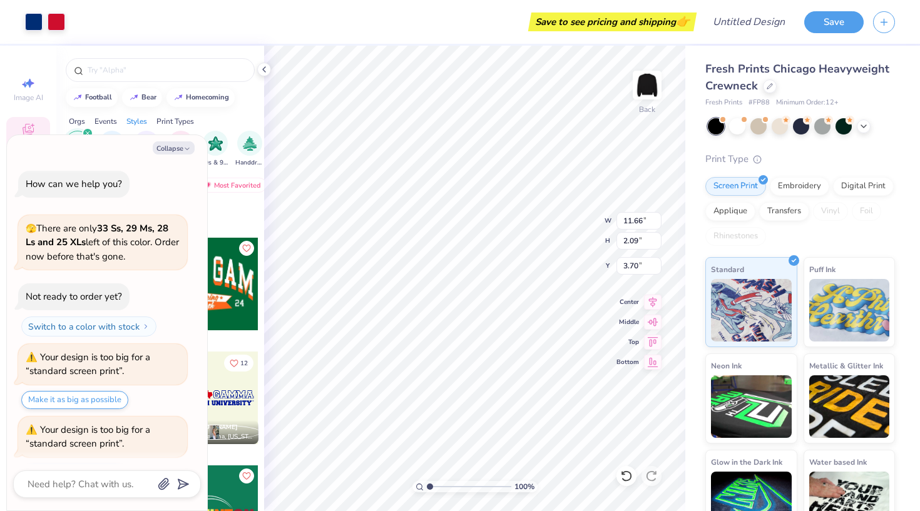
scroll to position [24, 0]
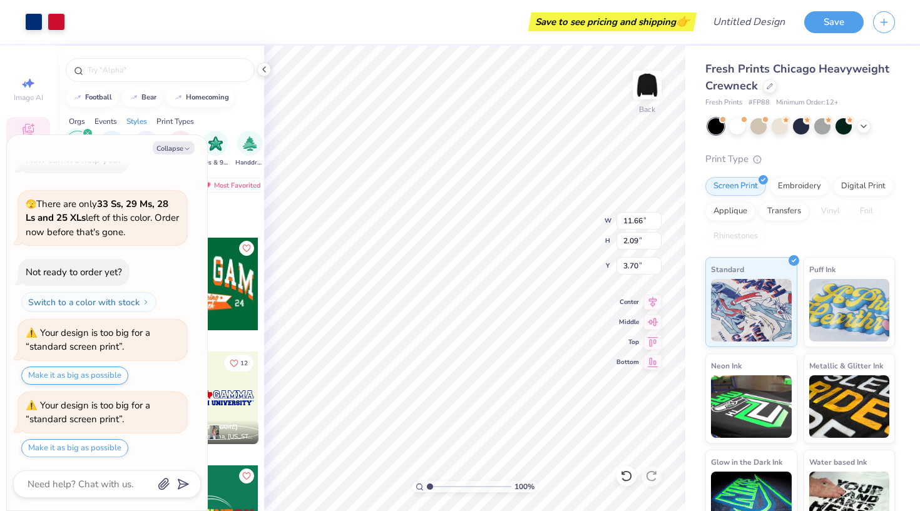
type textarea "x"
type input "13.81"
type input "2.48"
type input "3.79"
type textarea "x"
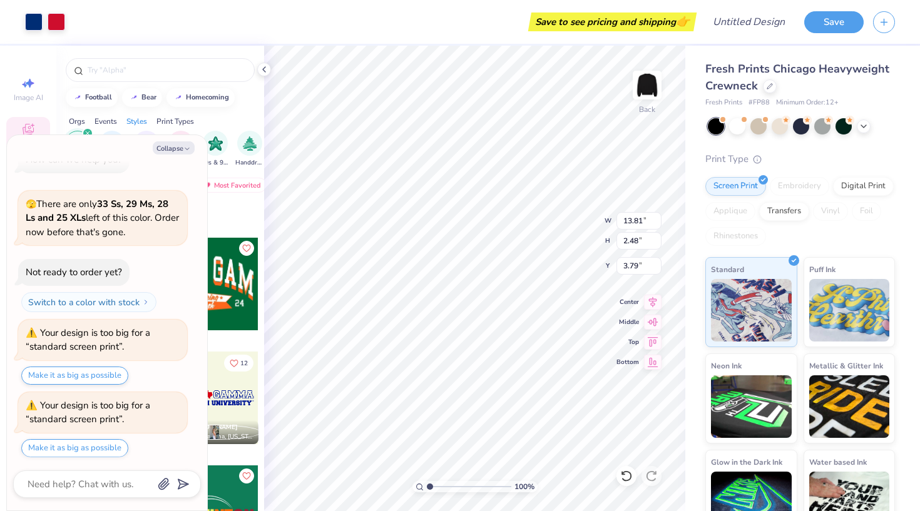
type input "14.76"
type input "2.65"
type input "3.83"
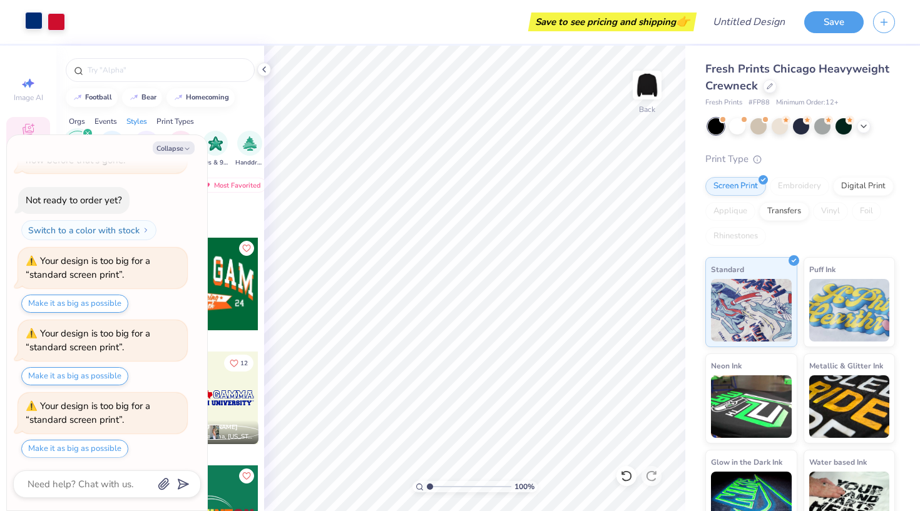
click at [32, 15] on div at bounding box center [34, 21] width 18 height 18
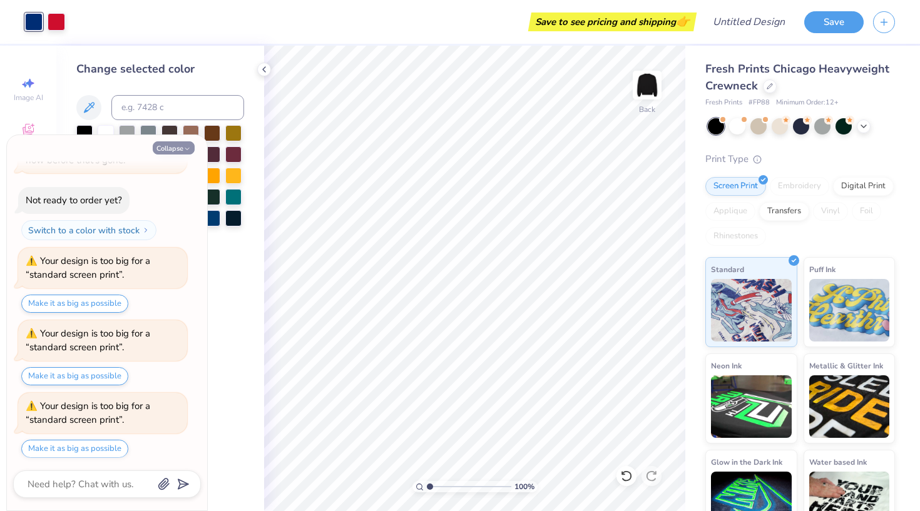
click at [172, 146] on button "Collapse" at bounding box center [174, 147] width 42 height 13
type textarea "x"
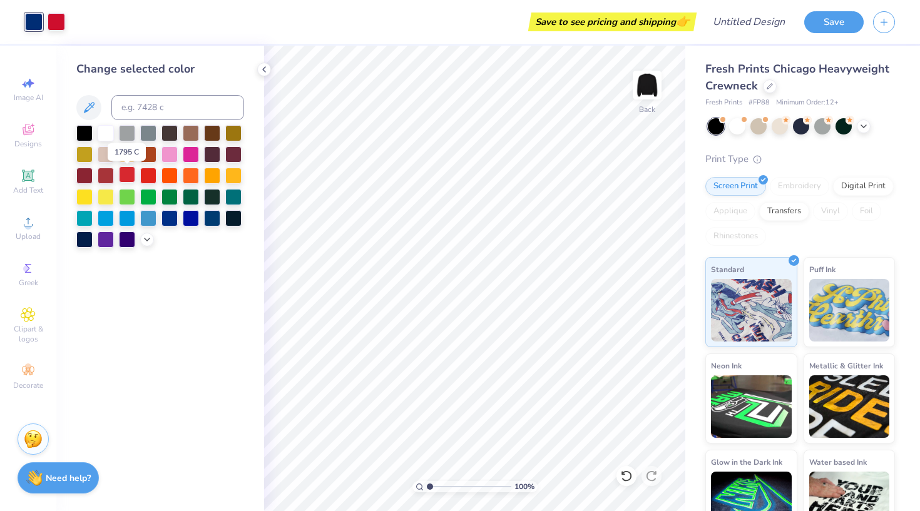
click at [130, 178] on div at bounding box center [127, 174] width 16 height 16
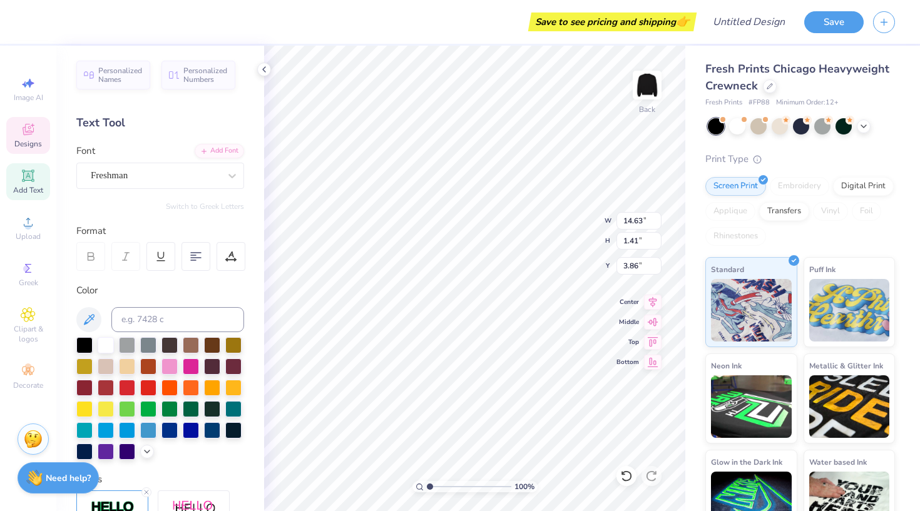
scroll to position [0, 3]
type textarea "ALPHA PHI"
type input "10.14"
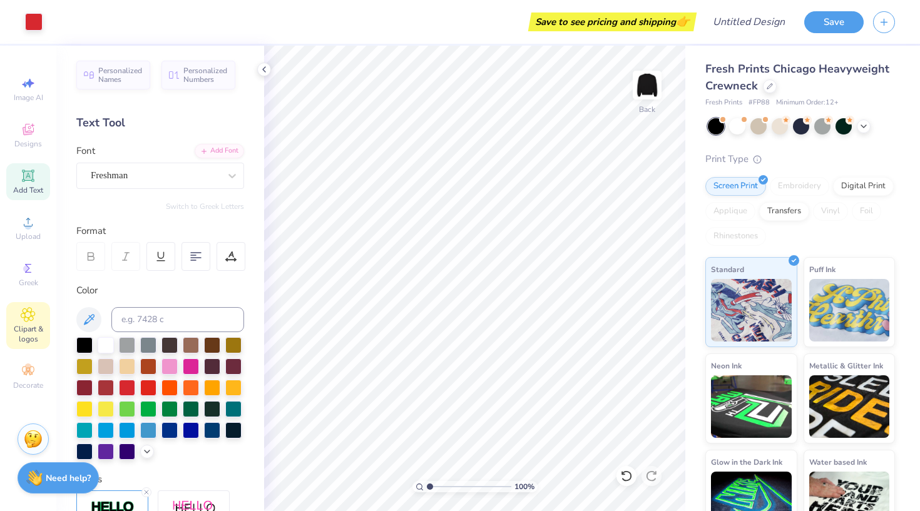
click at [20, 323] on div "Clipart & logos" at bounding box center [28, 325] width 44 height 47
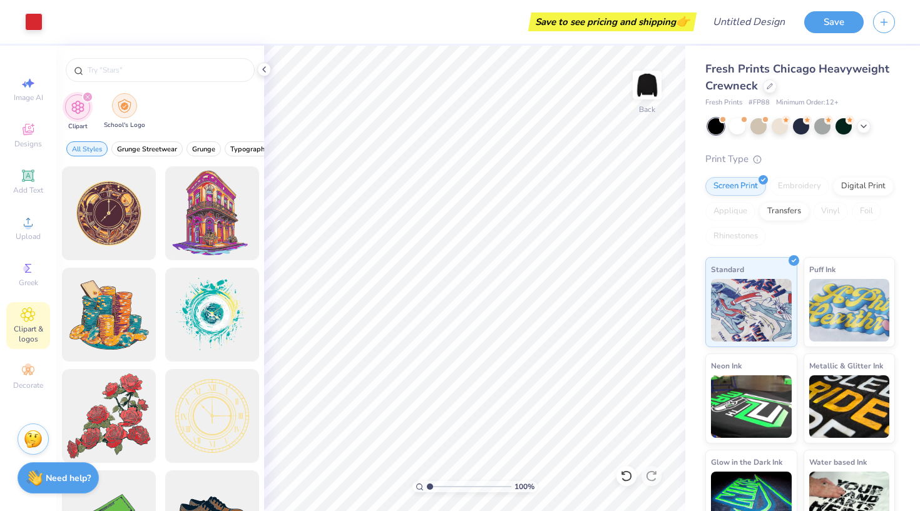
click at [123, 108] on img "filter for School's Logo" at bounding box center [125, 106] width 14 height 14
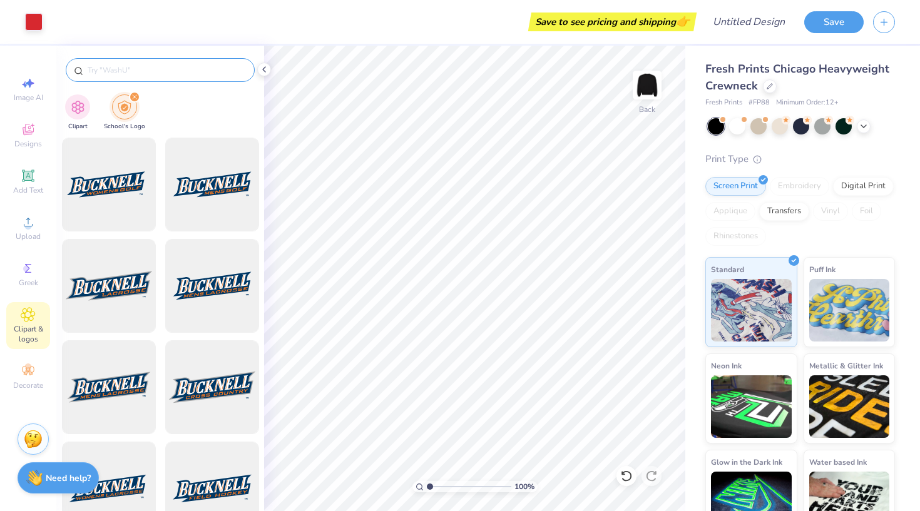
click at [128, 60] on div at bounding box center [160, 70] width 189 height 24
click at [137, 74] on input "text" at bounding box center [166, 70] width 160 height 13
type input "u of u"
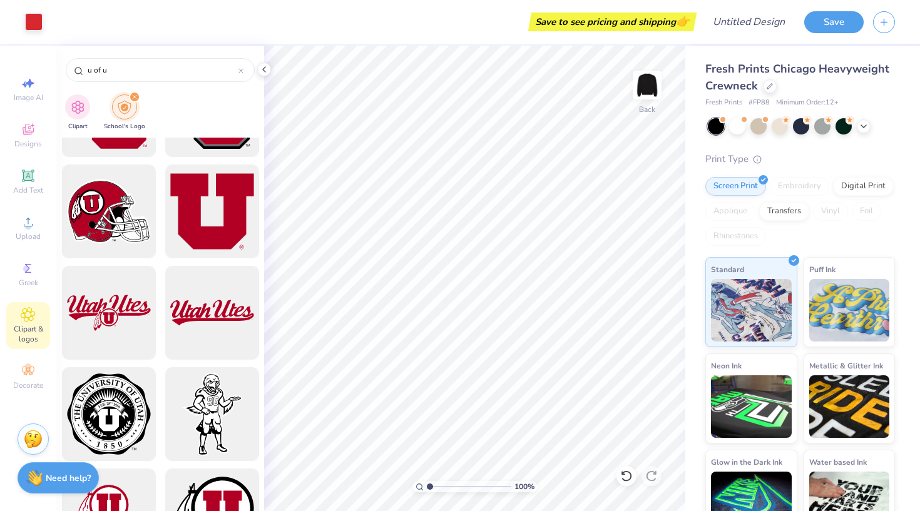
scroll to position [472, 0]
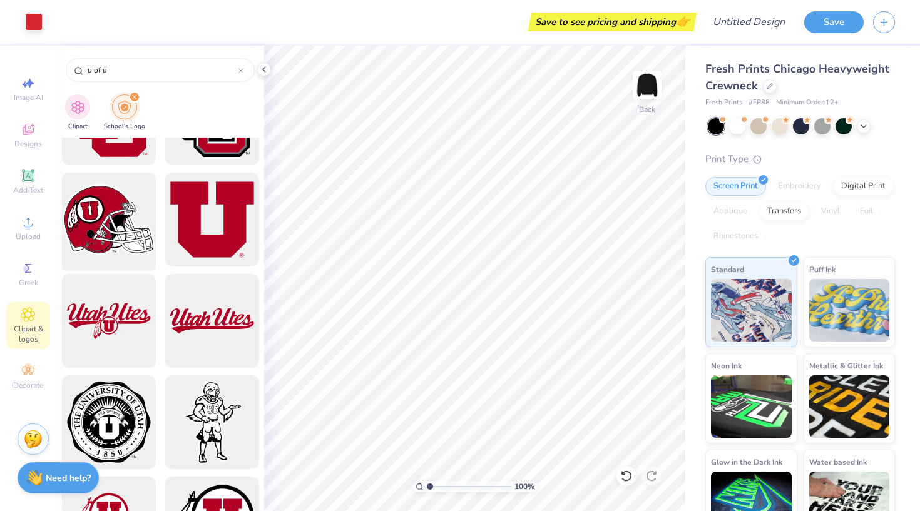
click at [113, 238] on div at bounding box center [108, 219] width 103 height 103
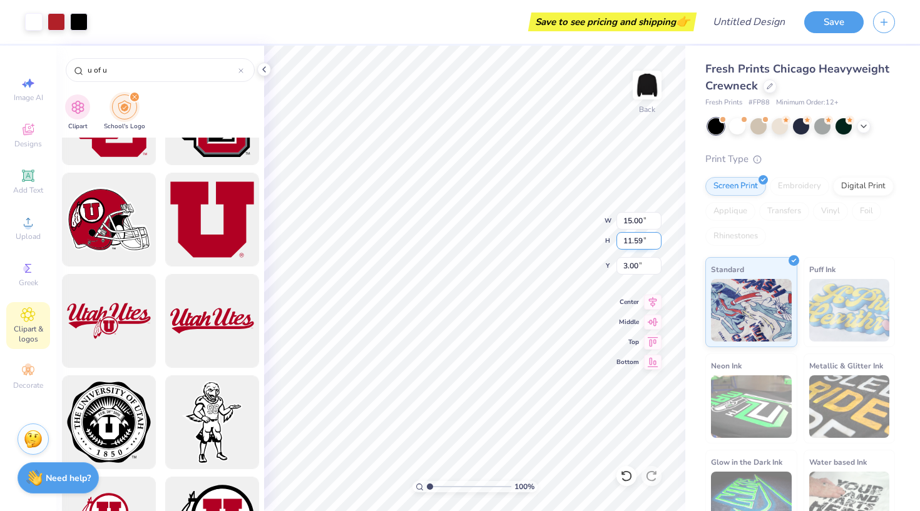
type input "2.61"
type input "2.01"
type input "12.58"
type input "3.26"
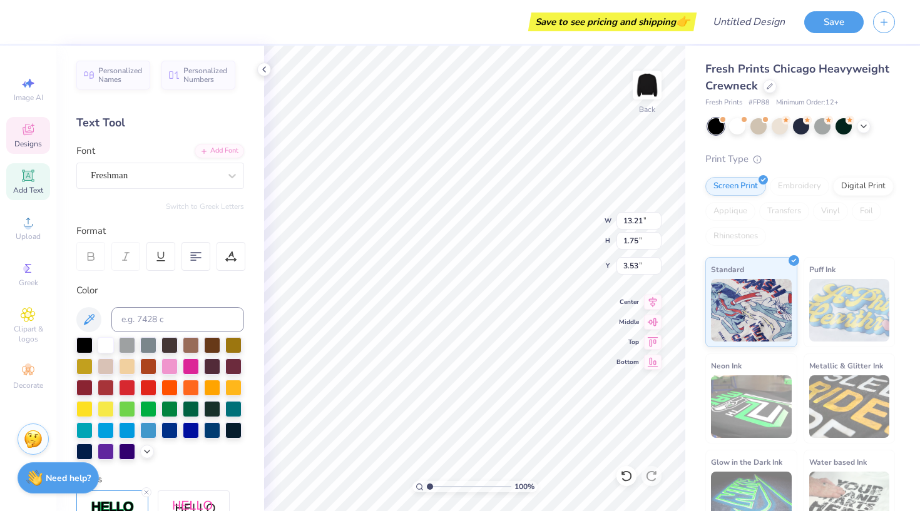
type input "14.72"
type input "1.95"
type input "3.57"
type input "1.82"
type input "1.40"
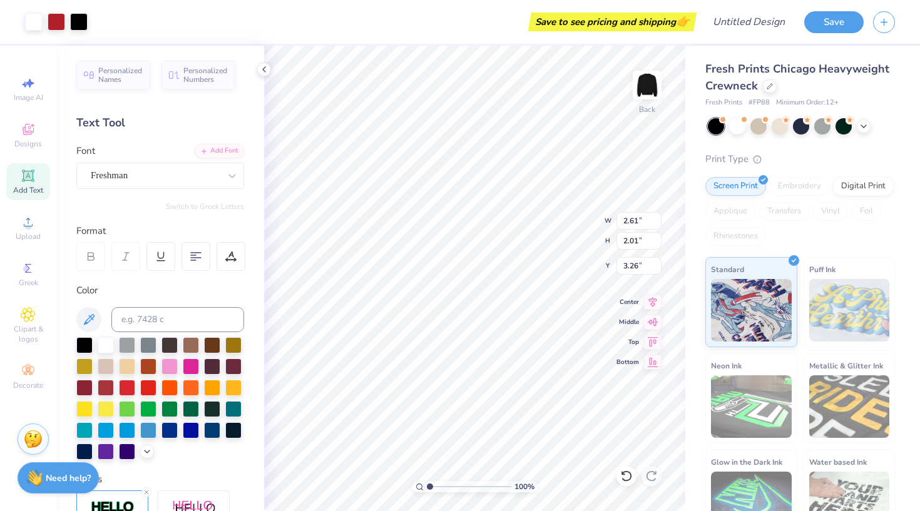
type input "3.87"
type input "3.57"
type textarea "ALPHA PHI"
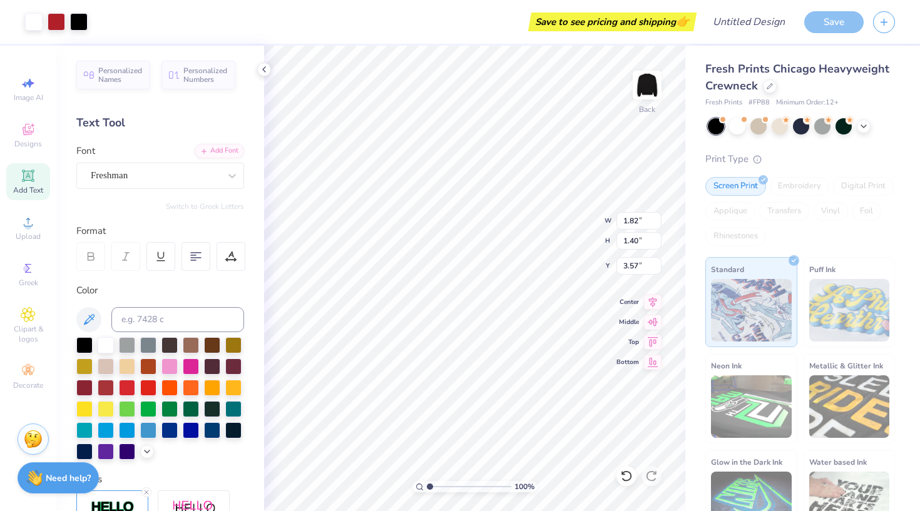
type input "2.26"
type input "1.75"
type input "6.05"
type input "0.65"
type input "0.85"
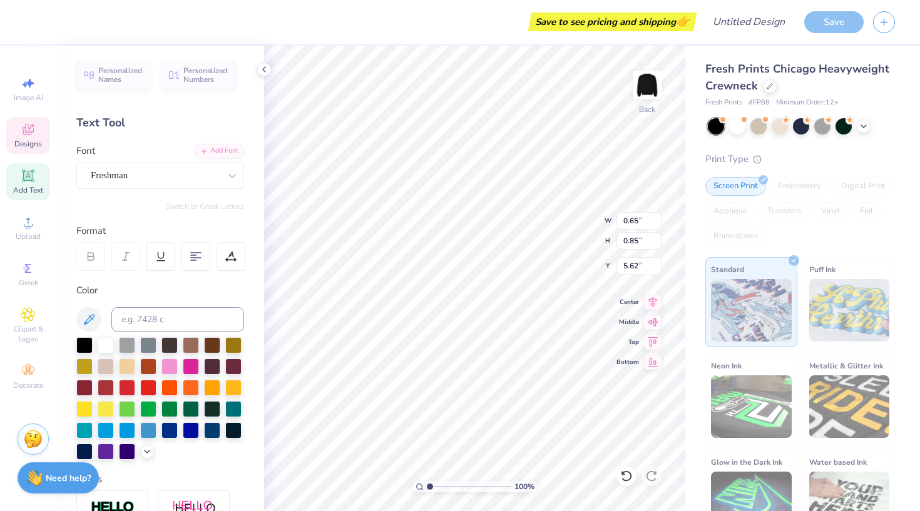
type input "8.71"
type textarea "t"
type textarea "Parent's weekend"
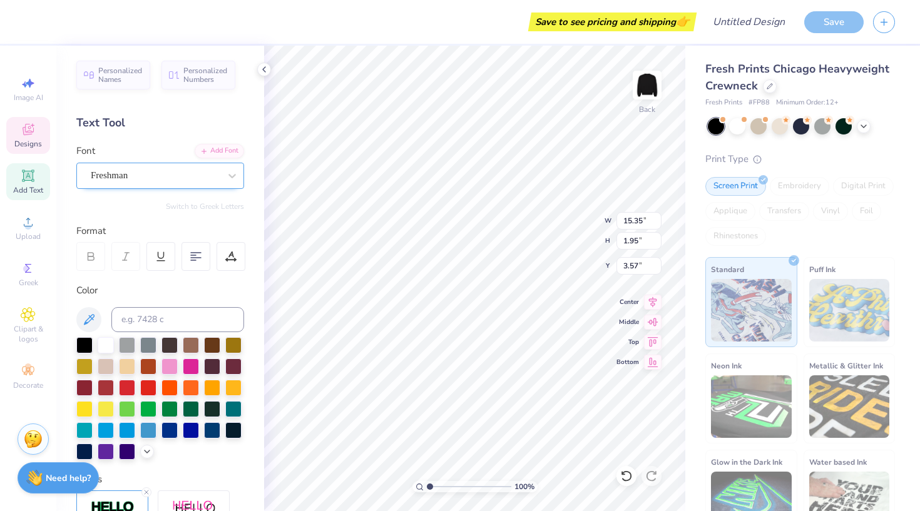
click at [213, 173] on div "Freshman" at bounding box center [154, 175] width 131 height 19
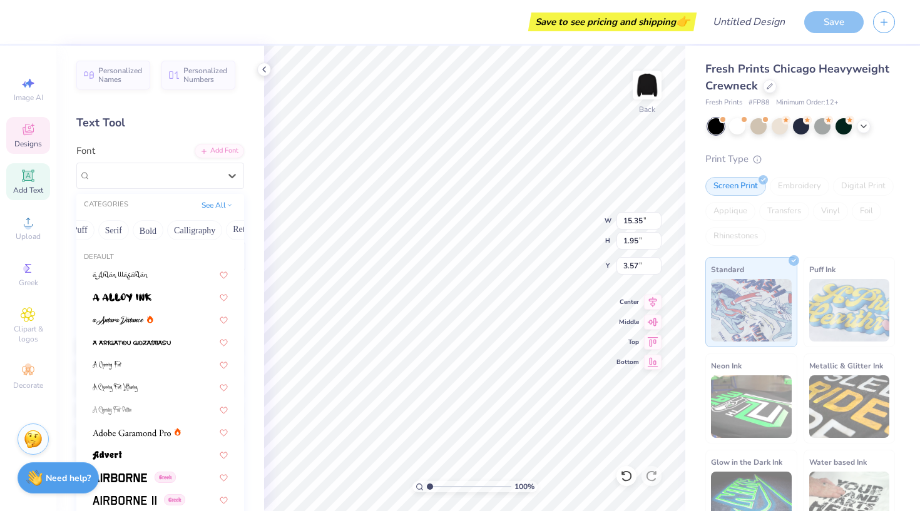
scroll to position [0, 116]
click at [107, 228] on button "Serif" at bounding box center [113, 230] width 31 height 20
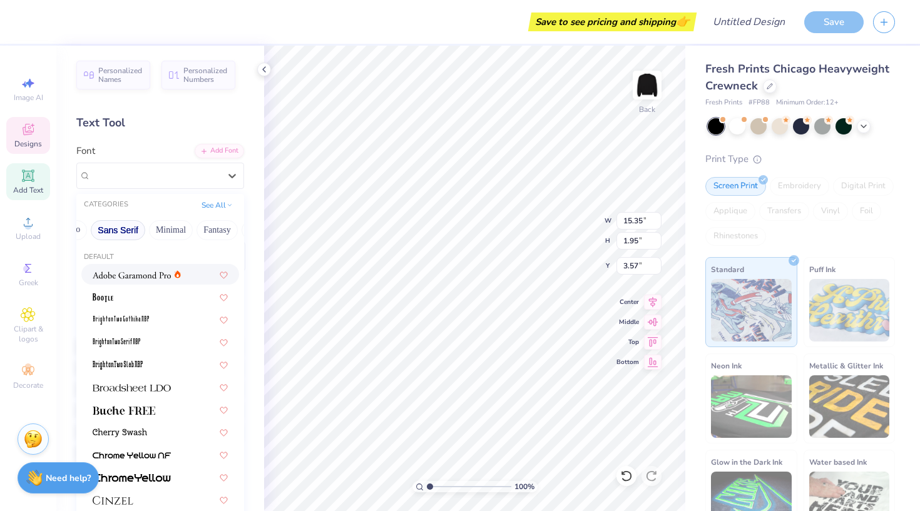
scroll to position [0, 291]
click at [170, 229] on button "Minimal" at bounding box center [168, 230] width 44 height 20
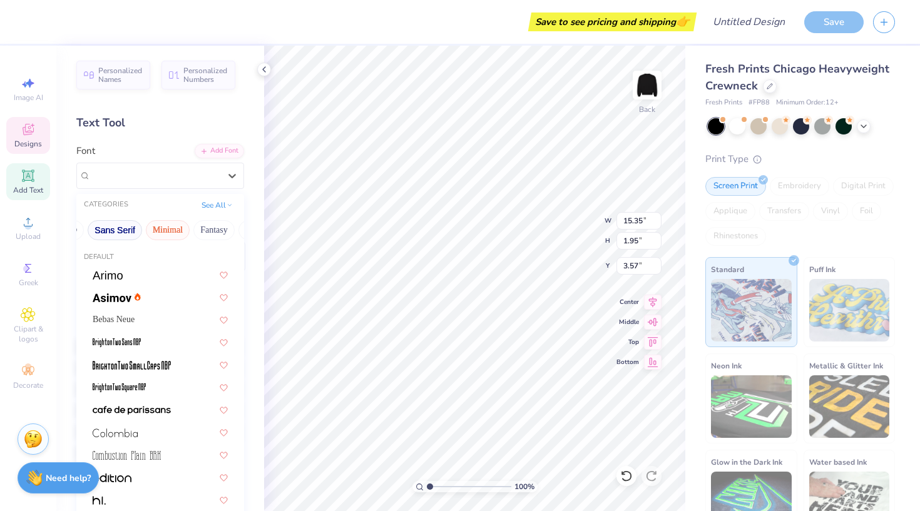
click at [119, 226] on button "Sans Serif" at bounding box center [115, 230] width 54 height 20
click at [178, 233] on button "Techno" at bounding box center [180, 230] width 39 height 20
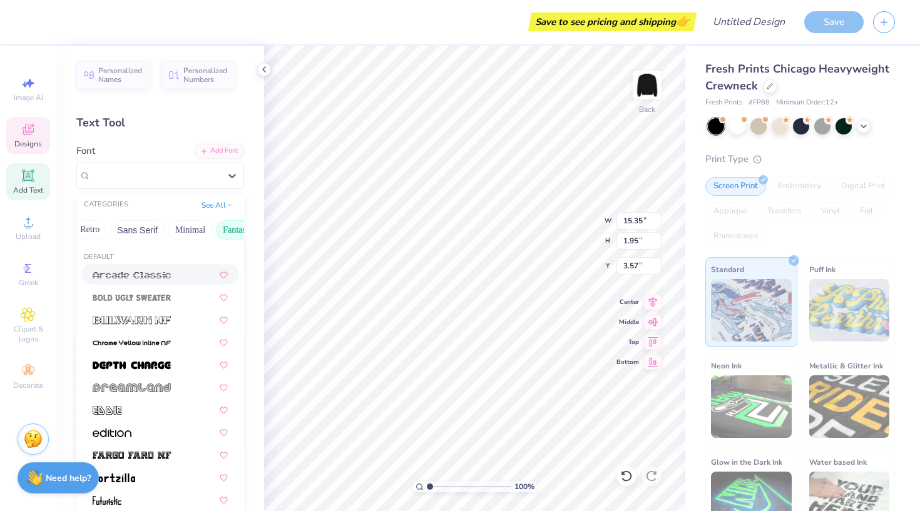
scroll to position [0, 236]
click at [214, 229] on button "Minimal" at bounding box center [223, 230] width 44 height 20
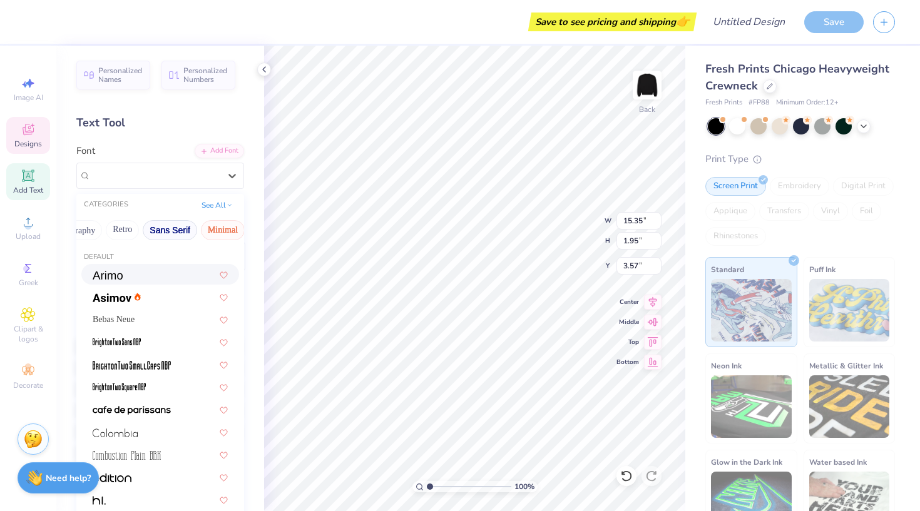
click at [176, 227] on button "Sans Serif" at bounding box center [170, 230] width 54 height 20
click at [122, 231] on button "Retro" at bounding box center [122, 230] width 33 height 20
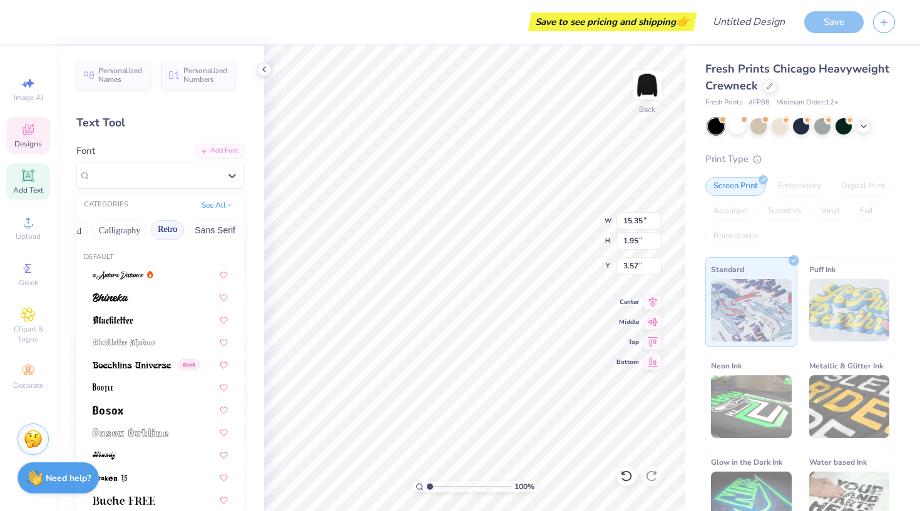
scroll to position [0, 190]
click at [126, 229] on button "Calligraphy" at bounding box center [120, 230] width 55 height 20
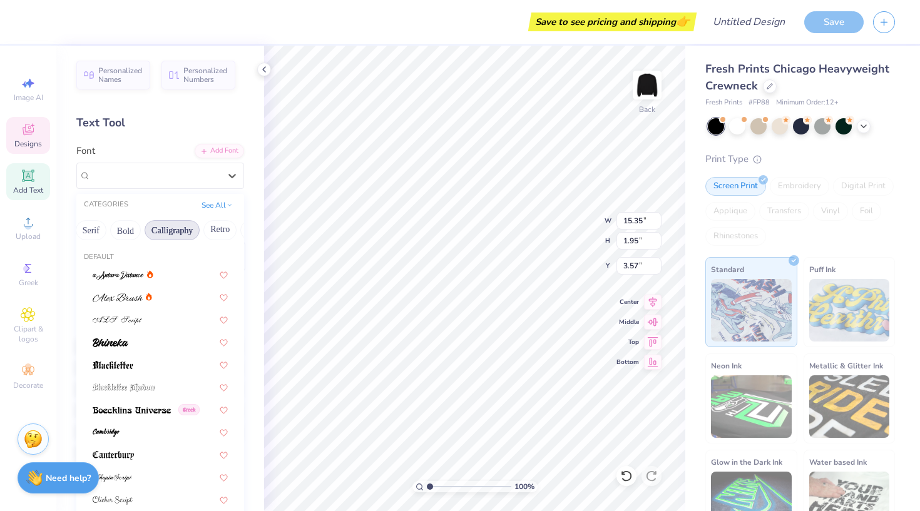
scroll to position [0, 135]
click at [135, 224] on button "Bold" at bounding box center [128, 230] width 31 height 20
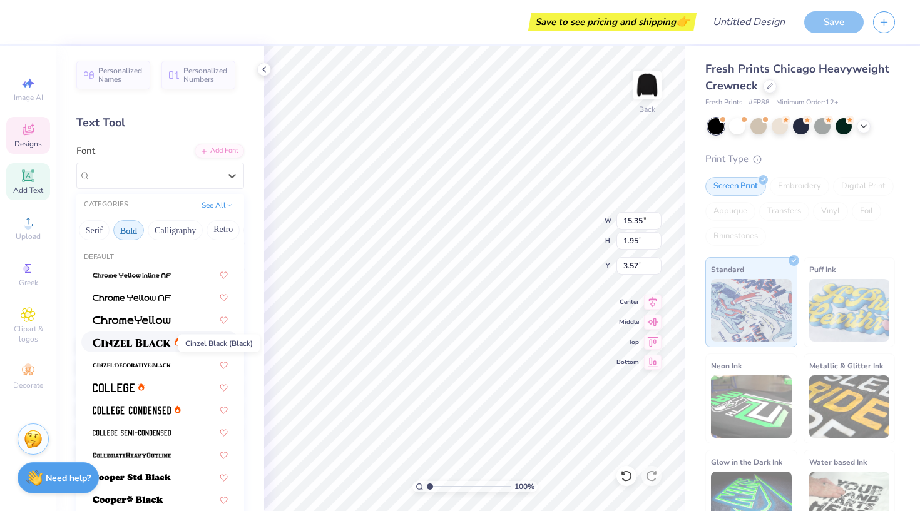
click at [147, 347] on img at bounding box center [132, 342] width 78 height 9
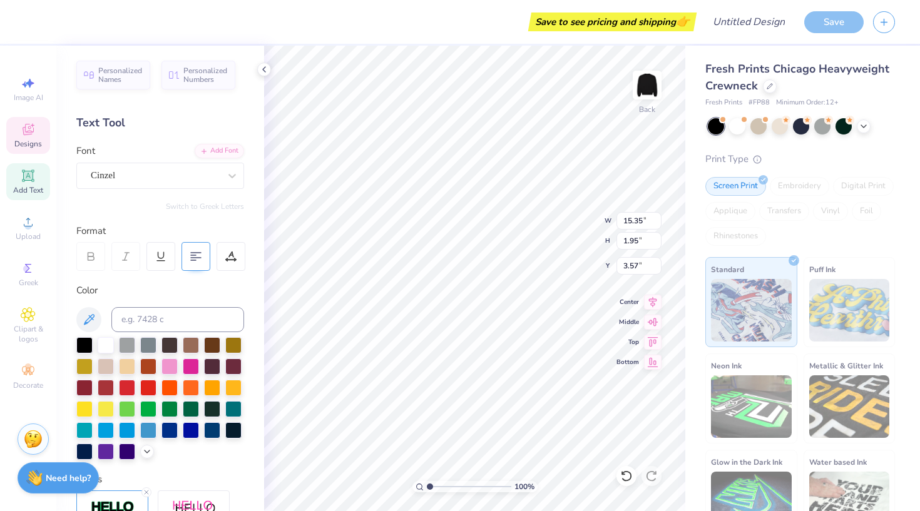
type input "15.04"
type input "1.70"
type input "3.81"
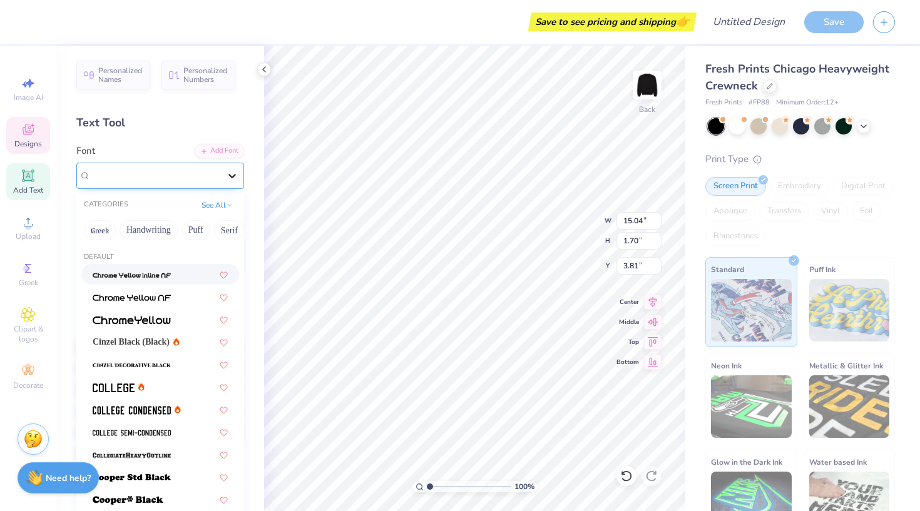
click at [234, 180] on icon at bounding box center [232, 176] width 13 height 13
click at [96, 226] on button "Greek" at bounding box center [100, 230] width 32 height 20
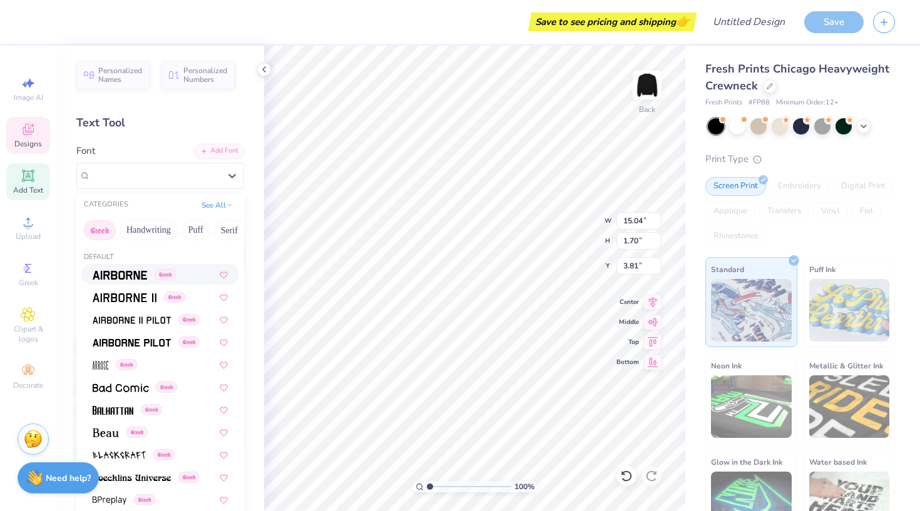
click at [133, 282] on div "Greek" at bounding box center [160, 274] width 158 height 21
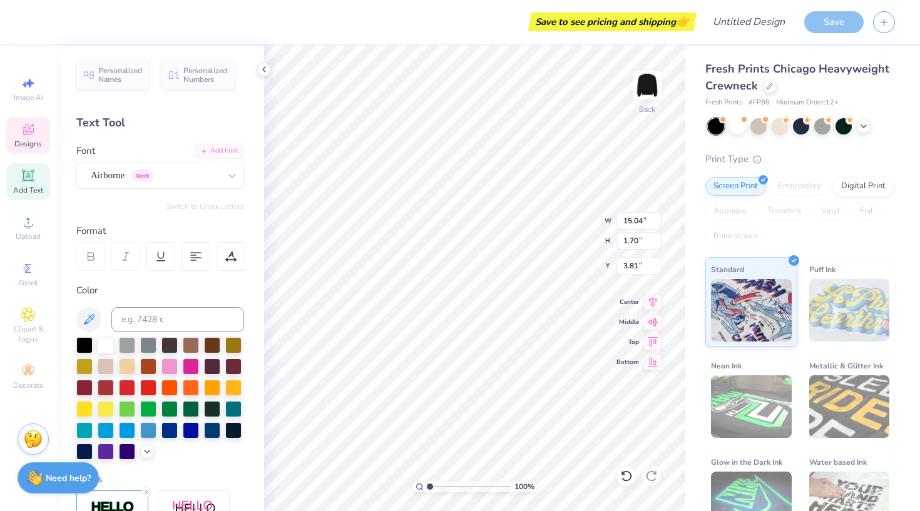
type input "13.10"
type input "1.72"
type input "3.79"
type input "3.76"
click at [176, 176] on div "Freshman" at bounding box center [154, 175] width 131 height 19
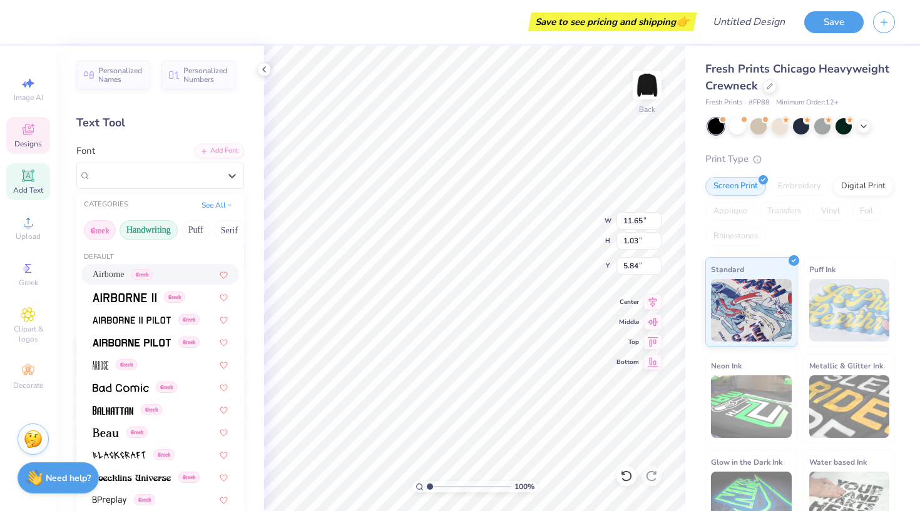
click at [161, 234] on button "Handwriting" at bounding box center [149, 230] width 58 height 20
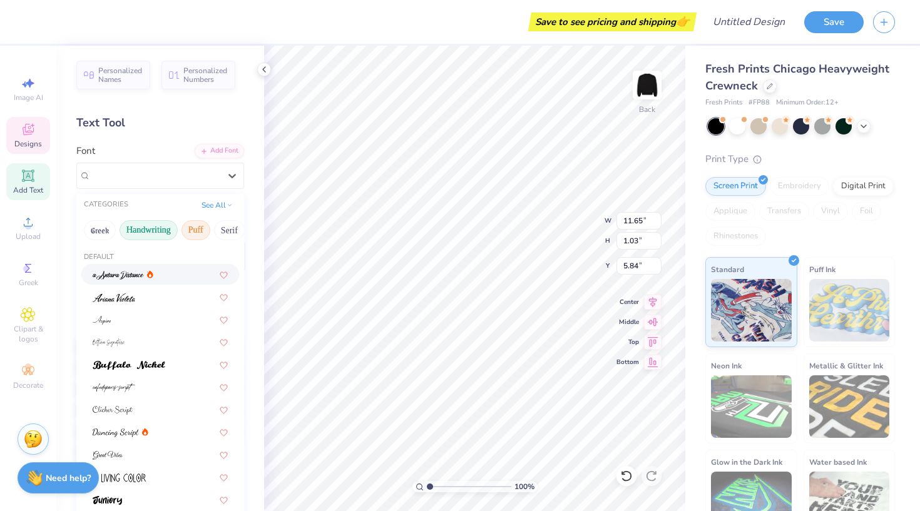
click at [201, 228] on button "Puff" at bounding box center [195, 230] width 29 height 20
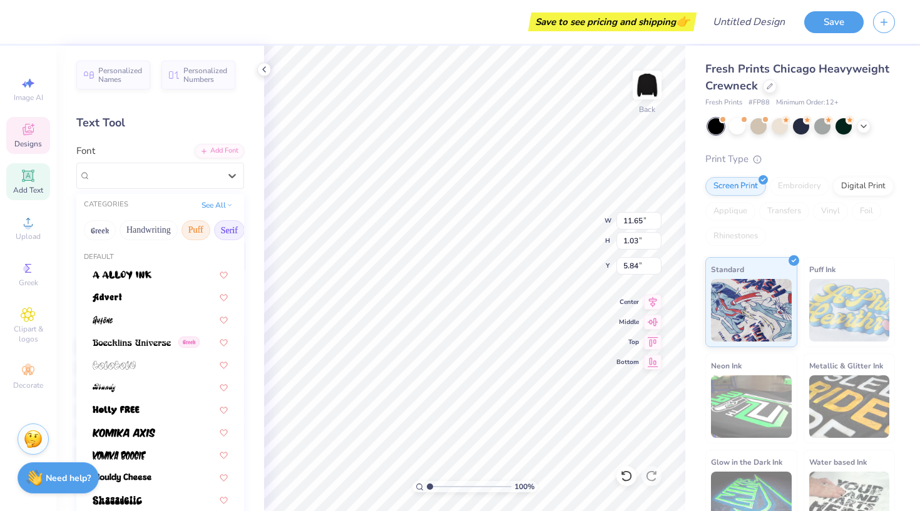
click at [223, 233] on button "Serif" at bounding box center [229, 230] width 31 height 20
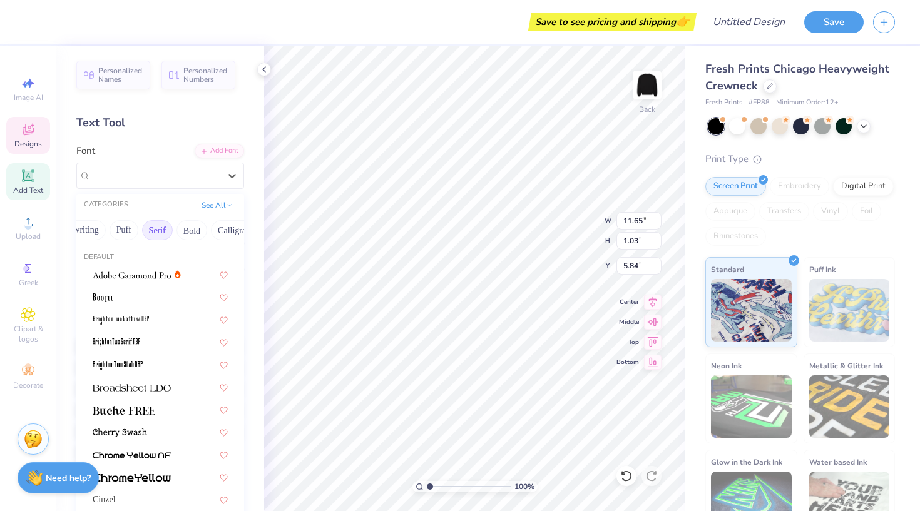
scroll to position [0, 83]
click at [165, 392] on img at bounding box center [132, 388] width 78 height 9
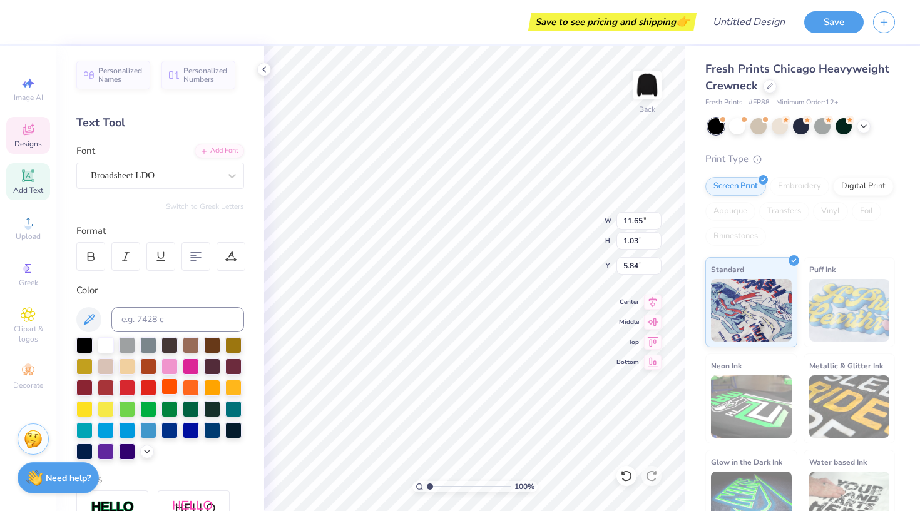
type input "10.62"
type input "0.92"
type input "5.97"
click at [228, 177] on icon at bounding box center [232, 176] width 13 height 13
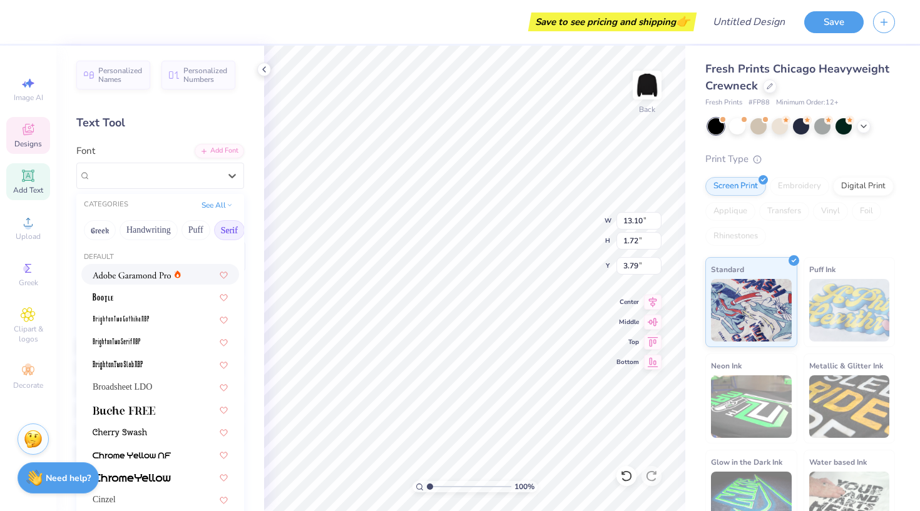
click at [231, 233] on button "Serif" at bounding box center [229, 230] width 31 height 20
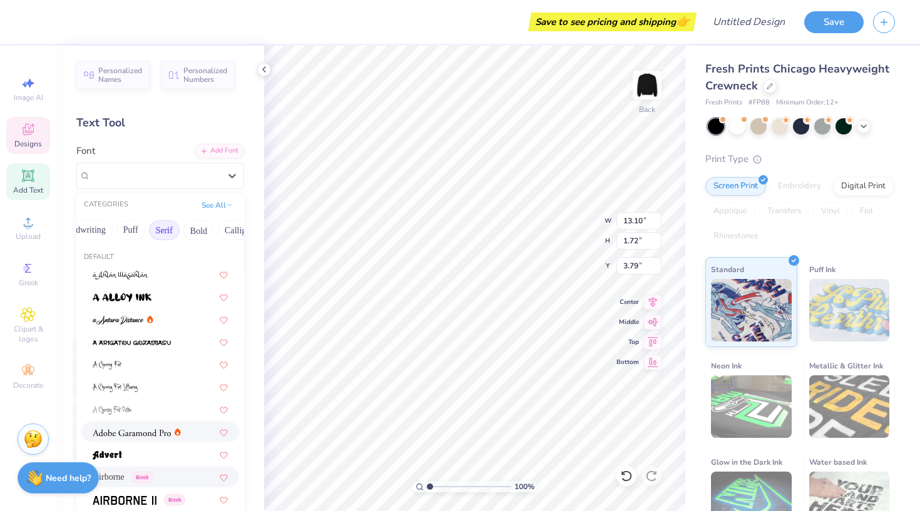
scroll to position [0, 73]
click at [163, 229] on button "Serif" at bounding box center [156, 230] width 31 height 20
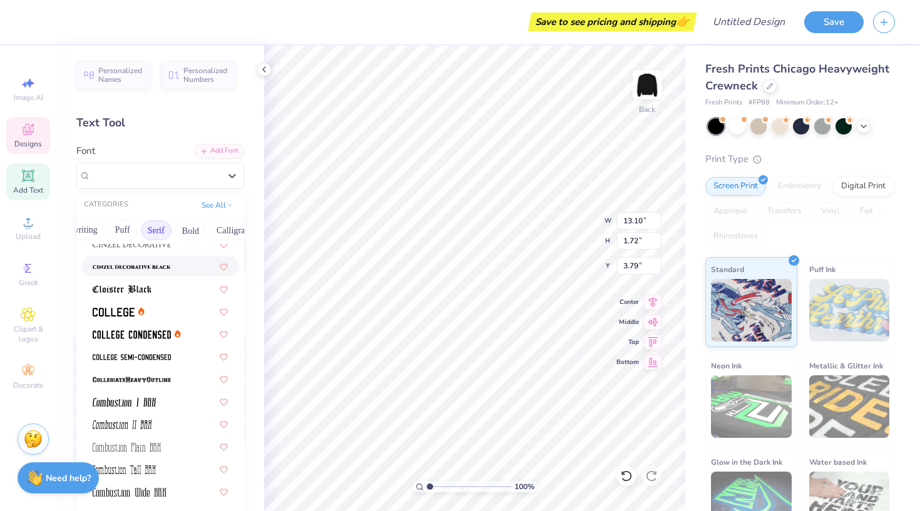
scroll to position [302, 0]
click at [169, 337] on img at bounding box center [132, 333] width 78 height 9
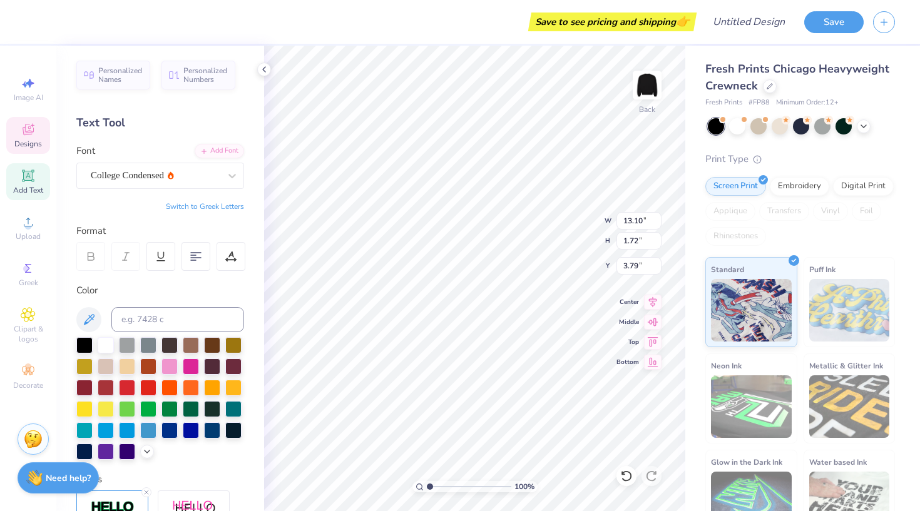
type input "10.42"
type input "1.61"
type input "3.90"
click at [201, 178] on div "College Condensed" at bounding box center [154, 175] width 131 height 19
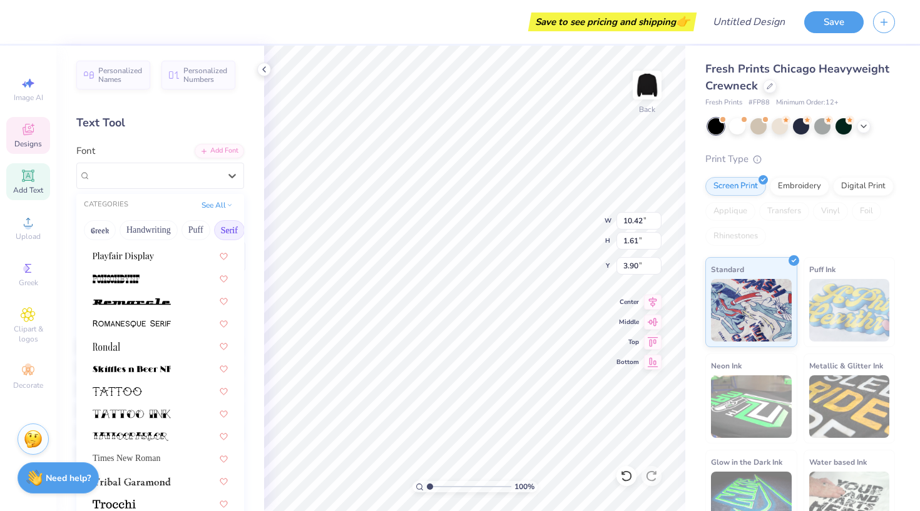
scroll to position [1422, 0]
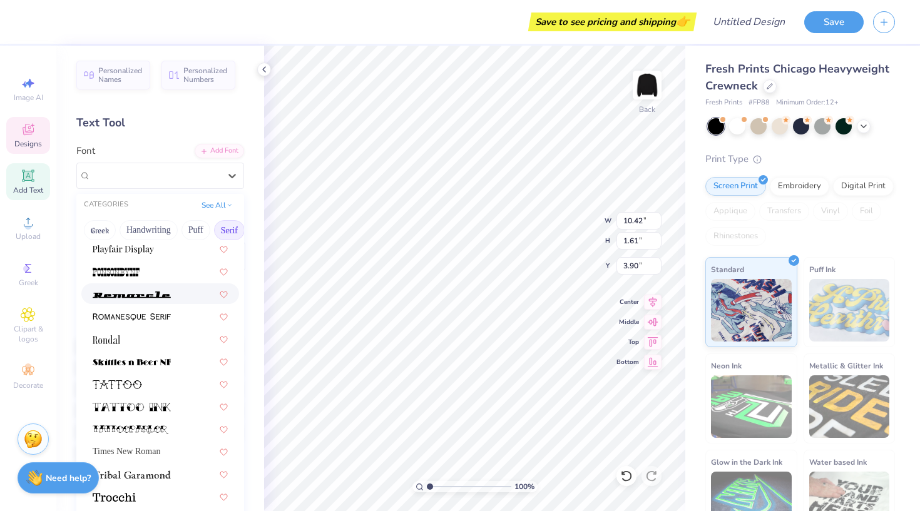
click at [177, 299] on div at bounding box center [160, 293] width 135 height 13
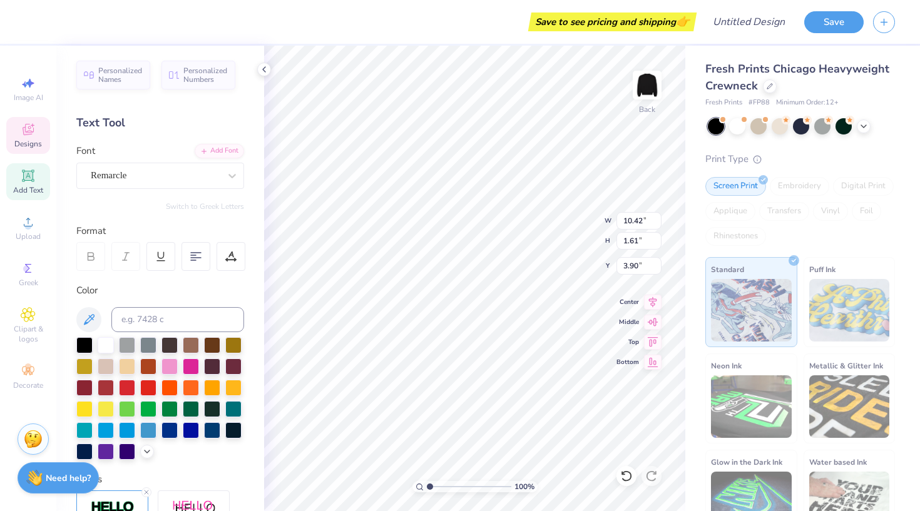
type input "17.05"
type input "0.96"
type input "4.30"
type input "3.83"
type input "6.05"
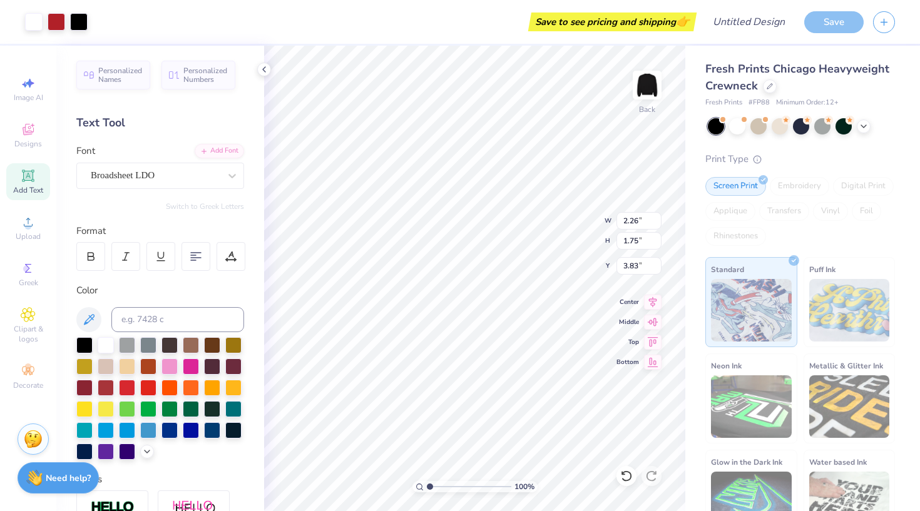
type input "9.27"
type input "3.83"
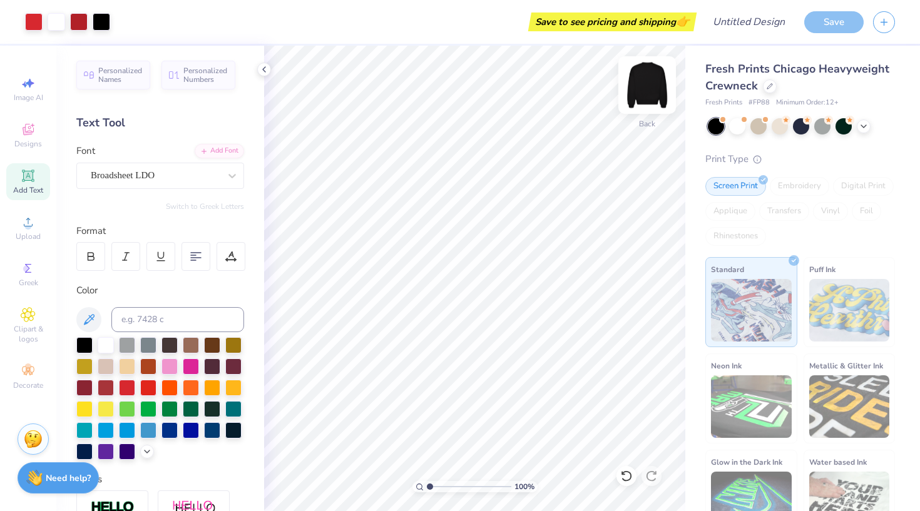
click at [650, 83] on img at bounding box center [647, 85] width 50 height 50
click at [26, 128] on icon at bounding box center [28, 129] width 15 height 15
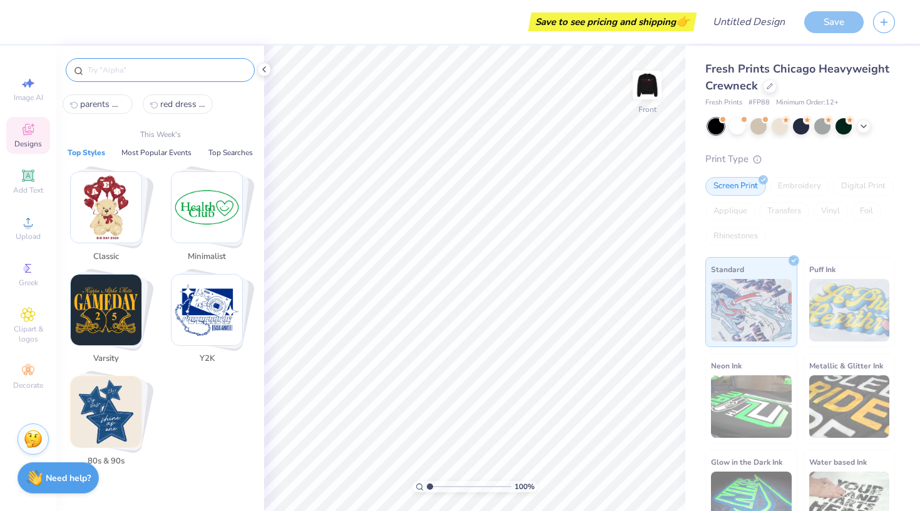
click at [177, 68] on input "text" at bounding box center [166, 70] width 160 height 13
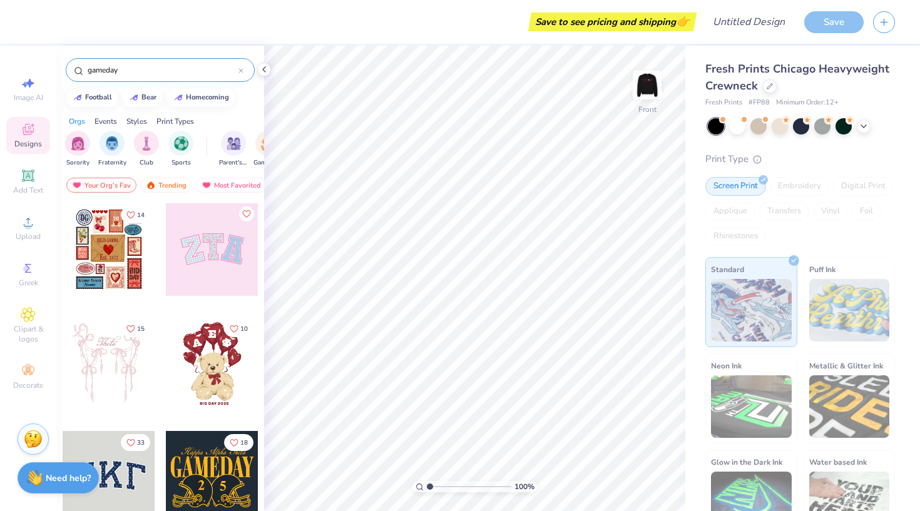
type input "gameday"
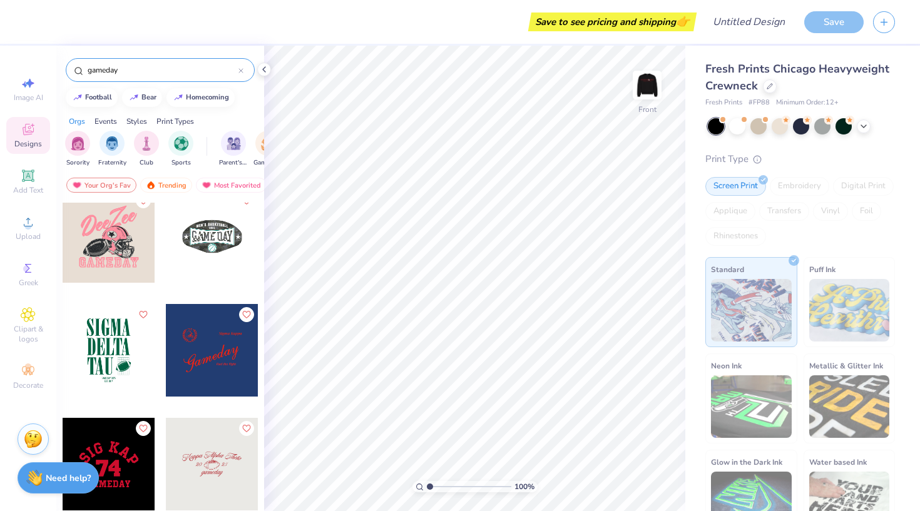
scroll to position [2279, 0]
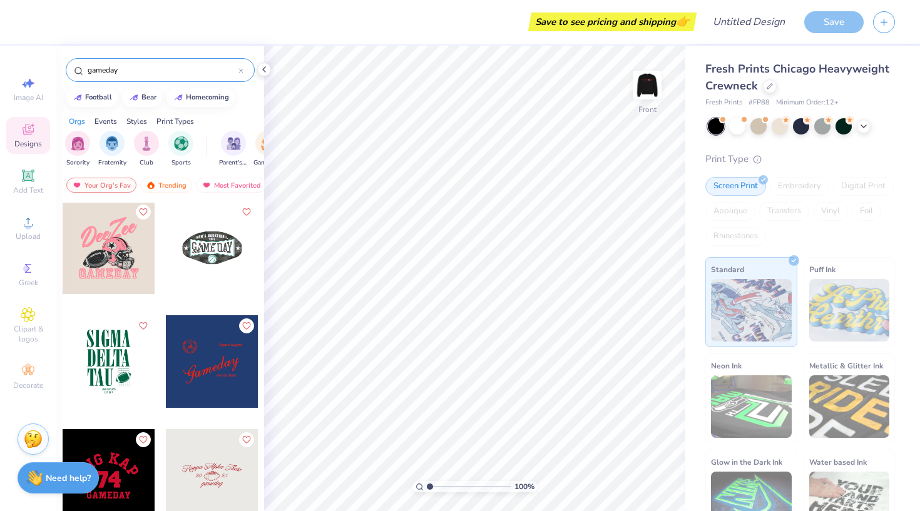
click at [126, 264] on div at bounding box center [109, 247] width 93 height 93
type input "4.20"
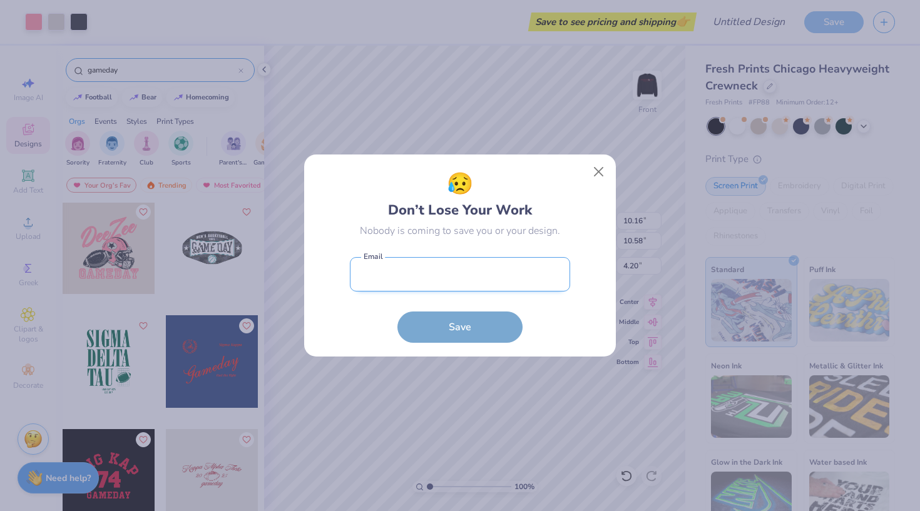
click at [425, 282] on input "email" at bounding box center [460, 274] width 220 height 34
type input "aver"
click at [481, 279] on input "[EMAIL_ADDRESS][DOMAIN_NAME]" at bounding box center [460, 274] width 220 height 34
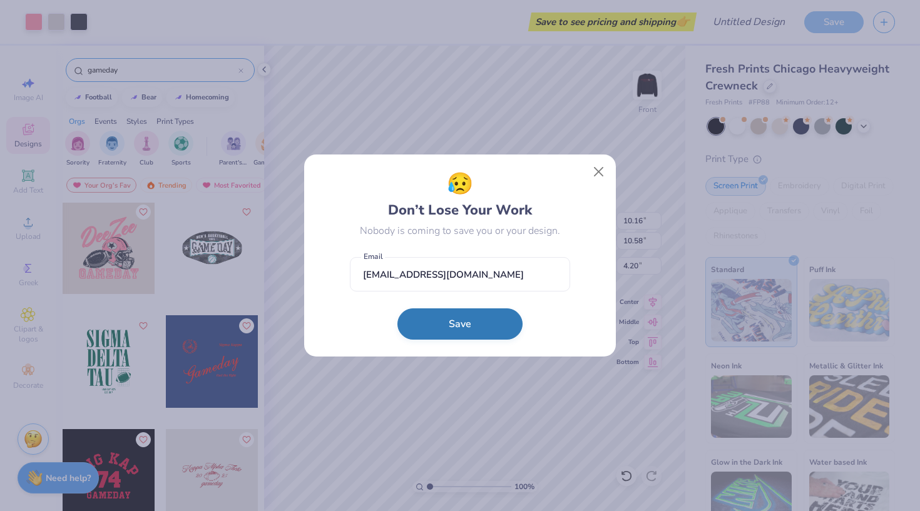
type input "[EMAIL_ADDRESS][DOMAIN_NAME]"
click at [472, 327] on button "Save" at bounding box center [459, 323] width 125 height 31
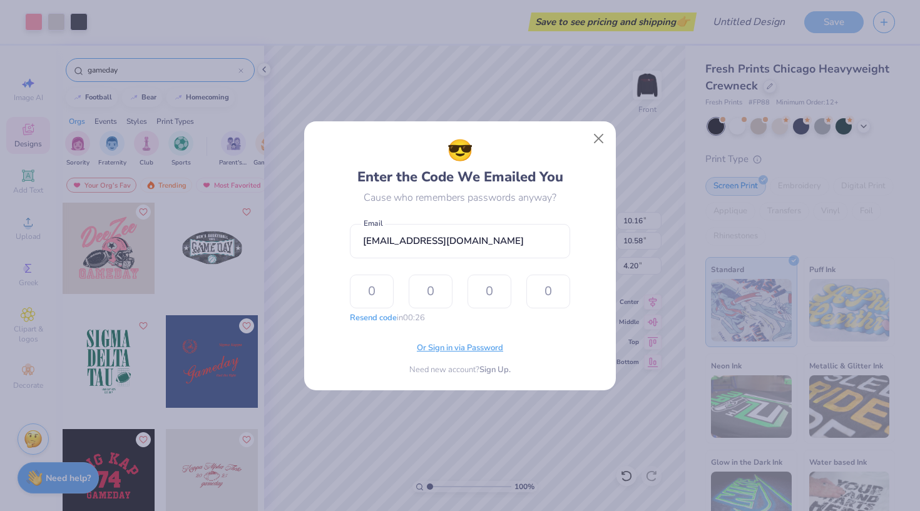
click at [450, 351] on span "Or Sign in via Password" at bounding box center [460, 348] width 86 height 13
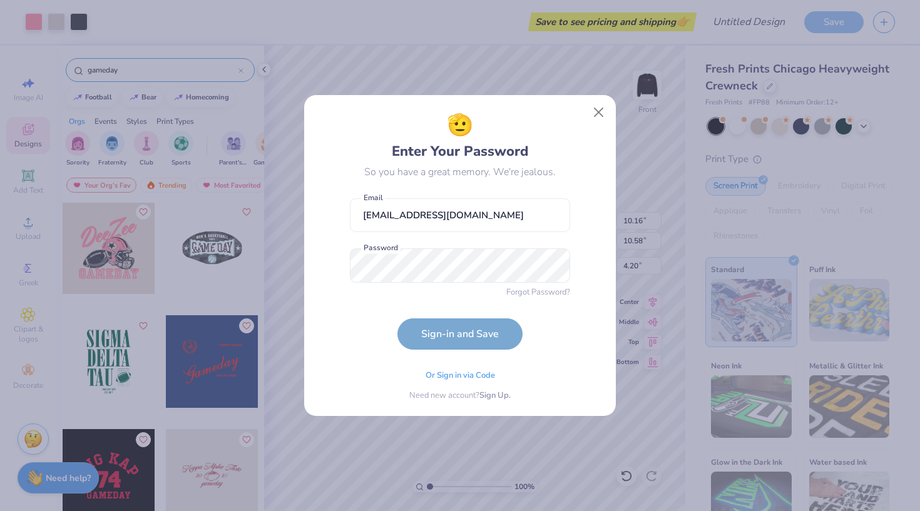
click at [374, 333] on form "[EMAIL_ADDRESS][DOMAIN_NAME] Email Password is a required field Password Forgot…" at bounding box center [460, 271] width 220 height 158
type input "[EMAIL_ADDRESS][DOMAIN_NAME]"
click at [483, 332] on button "Sign-in and Save" at bounding box center [459, 330] width 125 height 31
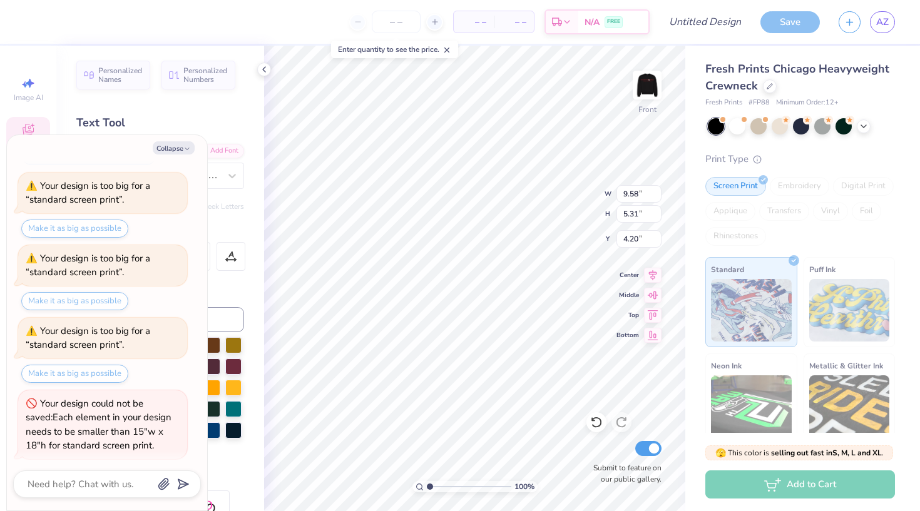
scroll to position [0, 1]
type textarea "x"
type textarea "DeeZe"
type textarea "x"
type textarea "DeeZ"
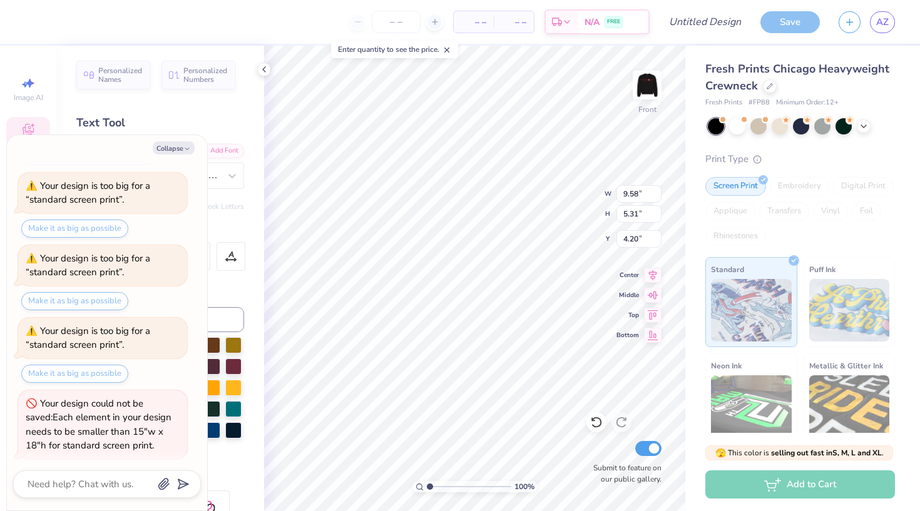
scroll to position [0, 0]
type textarea "x"
type textarea "[PERSON_NAME]"
type textarea "x"
type textarea "De"
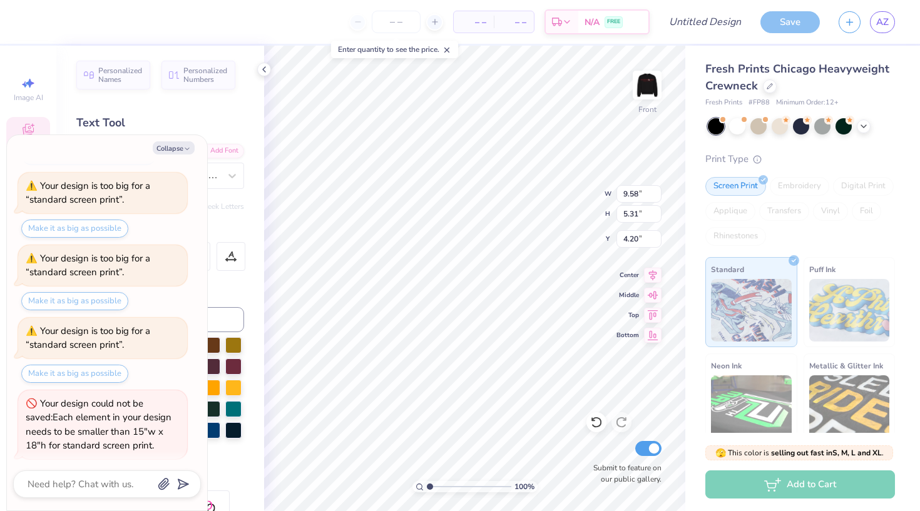
type textarea "x"
type textarea "D"
type textarea "x"
type textarea "A"
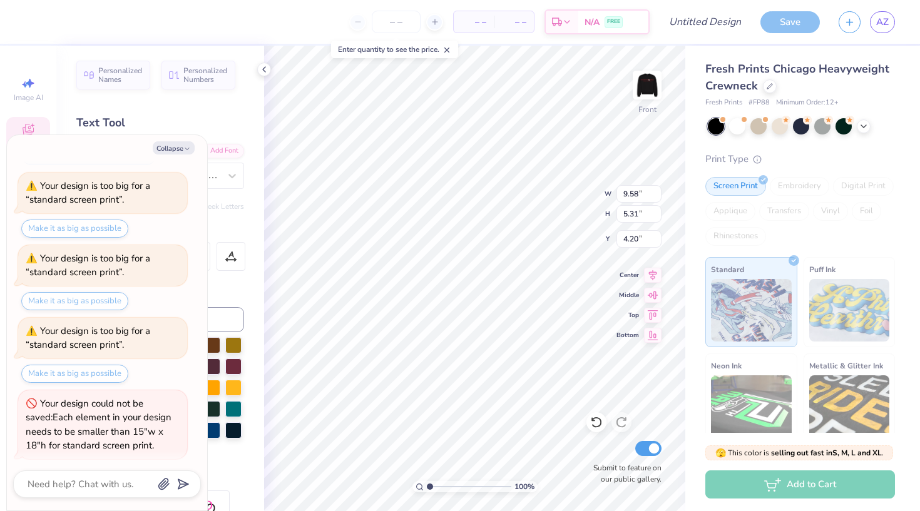
type textarea "x"
type textarea "Al"
type textarea "x"
type textarea "Alp"
type textarea "x"
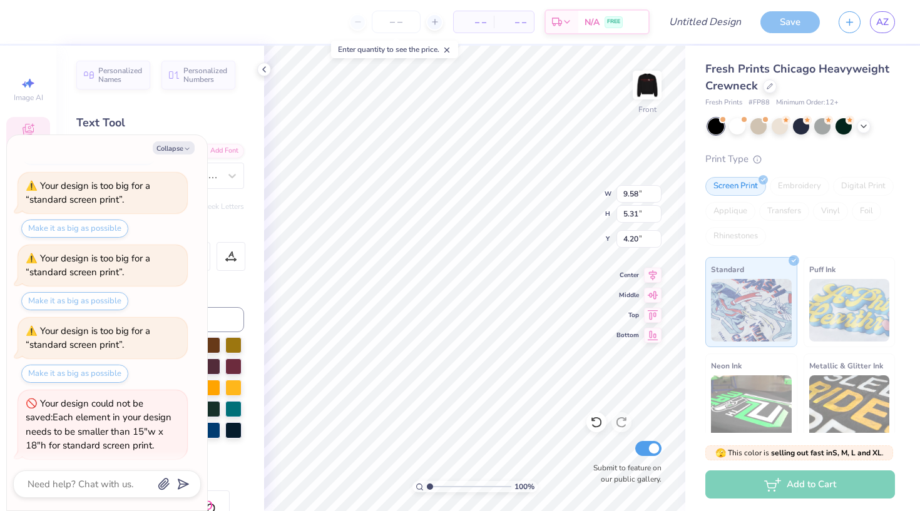
type textarea "Alpj"
type textarea "x"
type textarea "Alpjh"
type textarea "x"
type textarea "Alpjha"
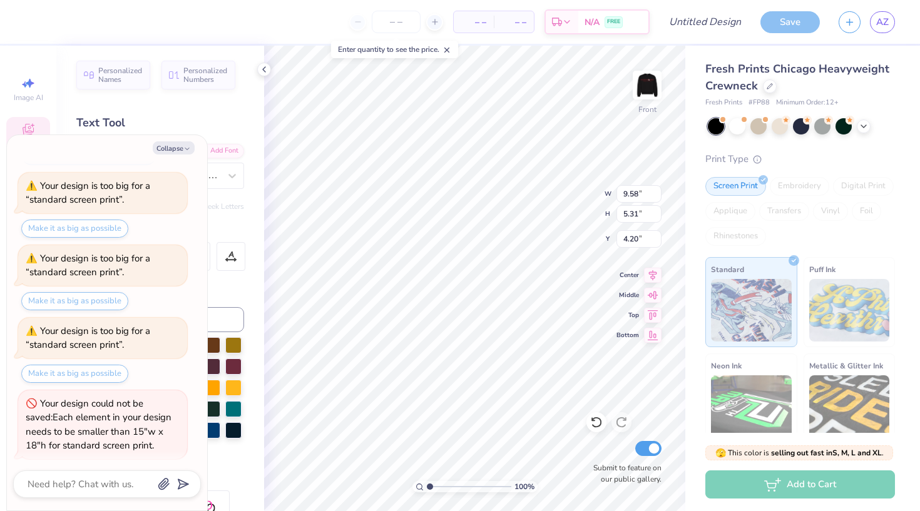
scroll to position [0, 1]
type textarea "x"
type textarea "Alpjh"
type textarea "x"
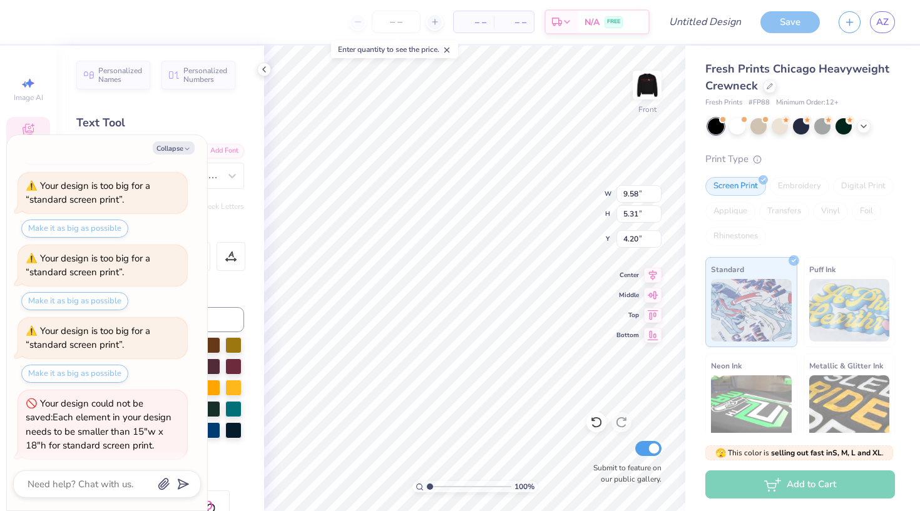
type textarea "Alpj"
type textarea "x"
type textarea "Alp"
type textarea "x"
type textarea "Alph"
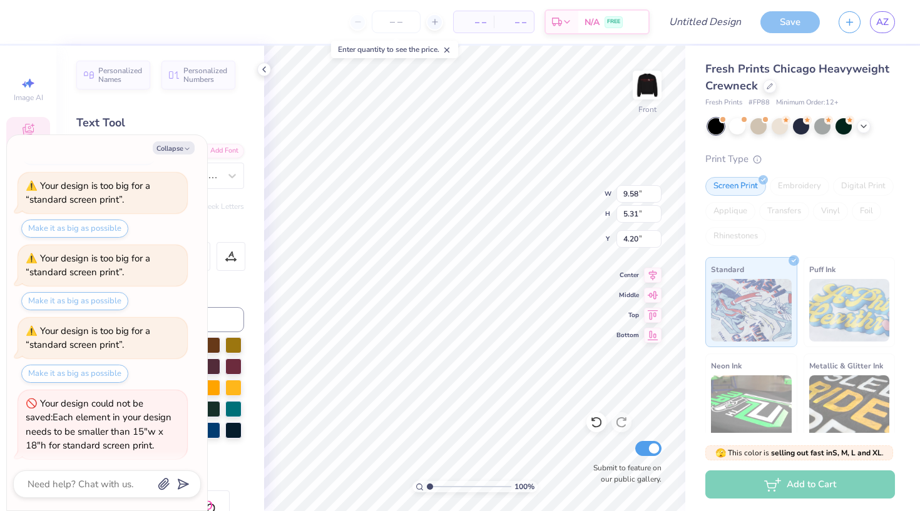
type textarea "x"
type textarea "Alpha"
type textarea "x"
type textarea "Alpha"
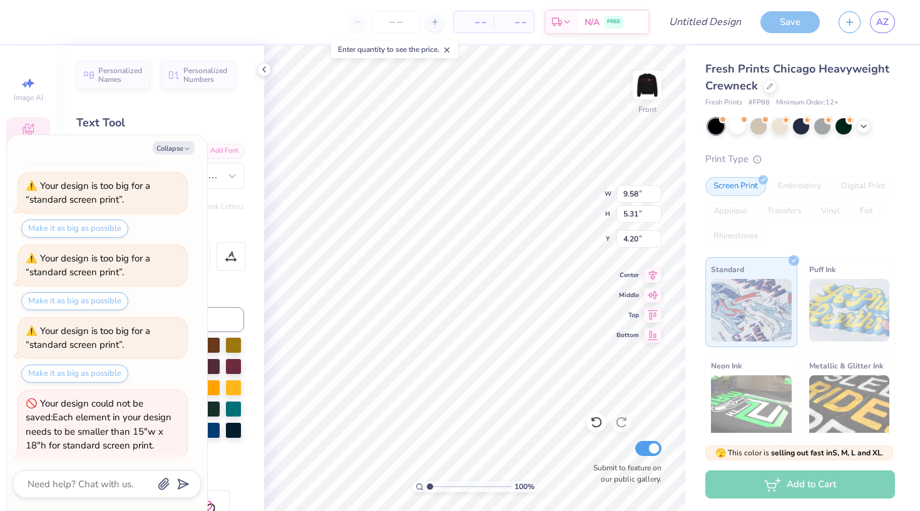
type textarea "x"
type textarea "Alpha P"
type textarea "x"
type textarea "Alpha Ph"
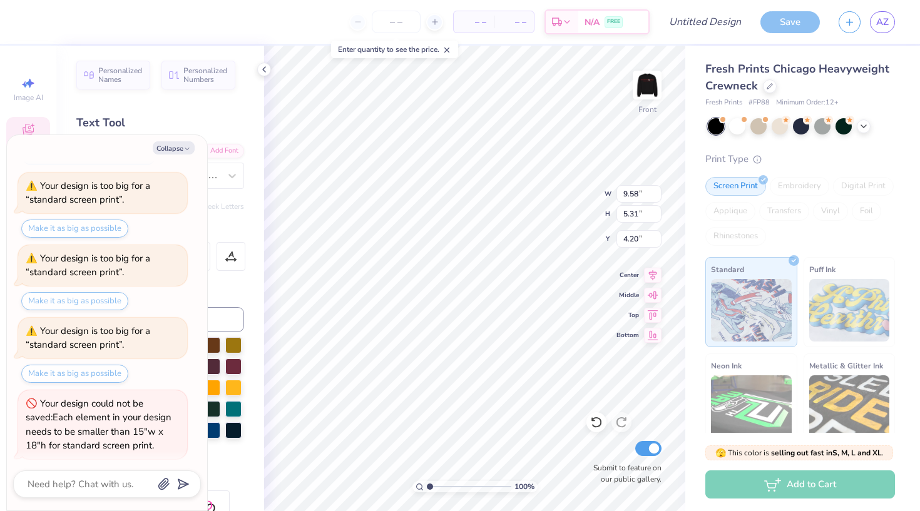
type textarea "x"
type textarea "Alpha Phi"
type textarea "x"
type input "4.07"
click at [28, 19] on div at bounding box center [34, 21] width 18 height 18
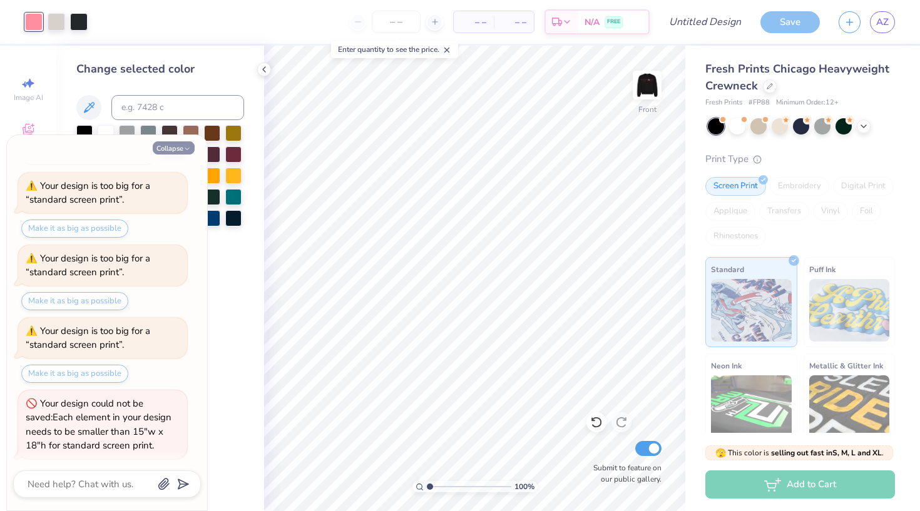
click at [176, 144] on button "Collapse" at bounding box center [174, 147] width 42 height 13
type textarea "x"
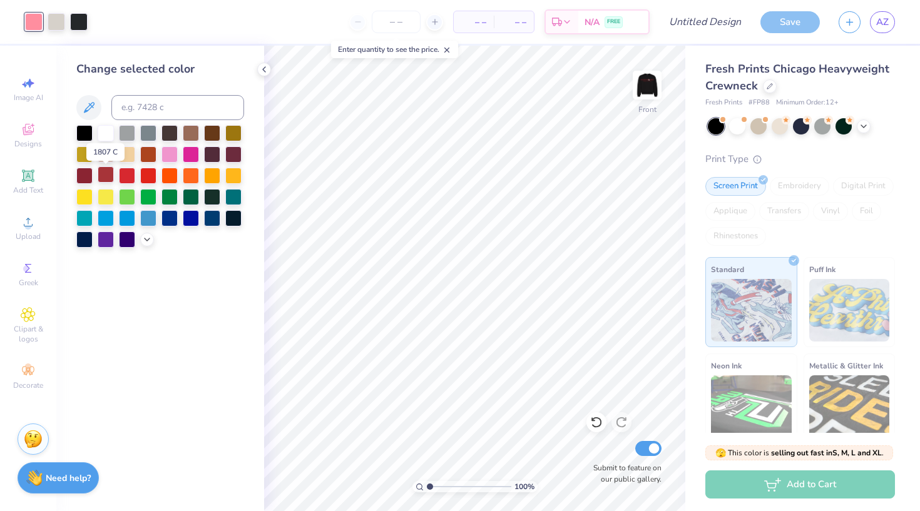
click at [105, 181] on div at bounding box center [106, 174] width 16 height 16
click at [129, 178] on div at bounding box center [127, 174] width 16 height 16
click at [146, 176] on div at bounding box center [148, 174] width 16 height 16
click at [88, 179] on div at bounding box center [84, 174] width 16 height 16
click at [111, 180] on div at bounding box center [106, 174] width 16 height 16
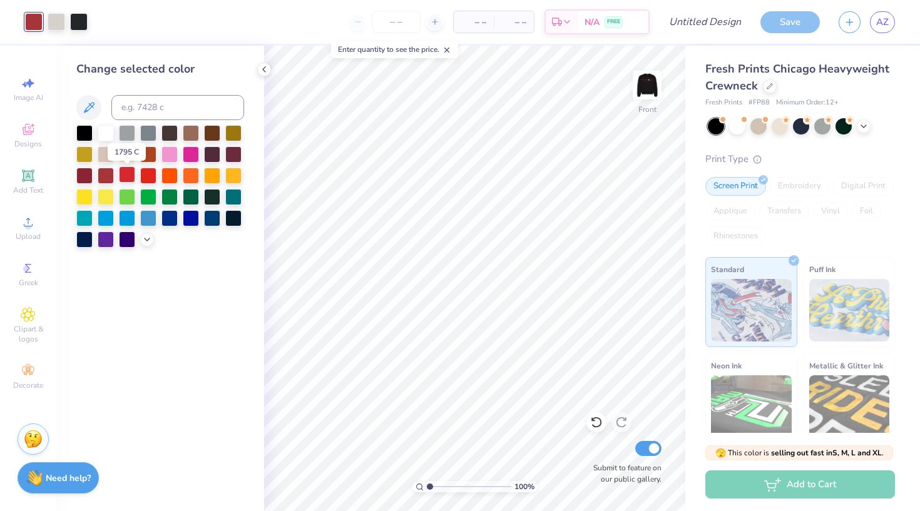
click at [122, 176] on div at bounding box center [127, 174] width 16 height 16
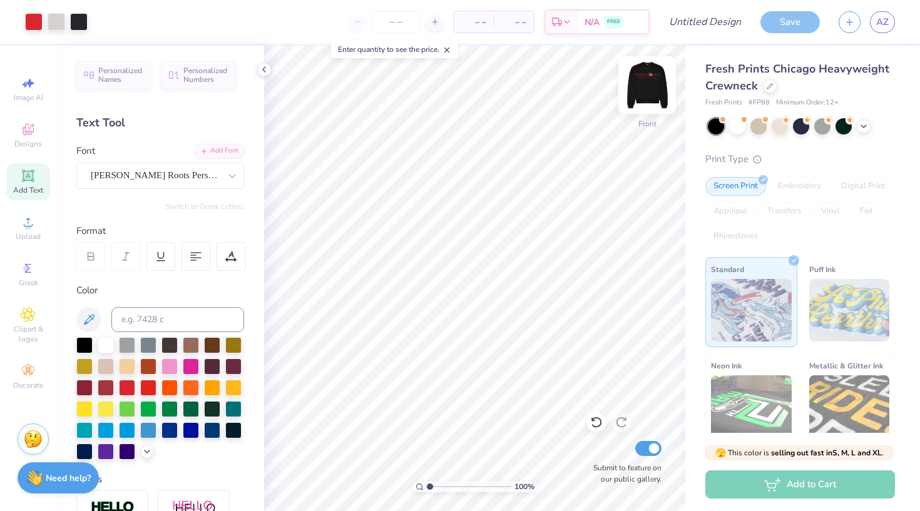
click at [644, 92] on img at bounding box center [647, 85] width 50 height 50
